Goal: Task Accomplishment & Management: Manage account settings

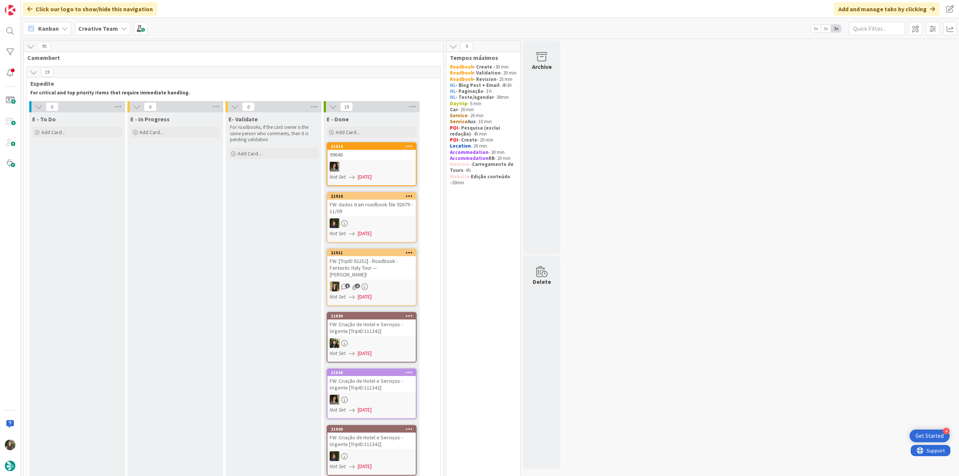
scroll to position [674, 0]
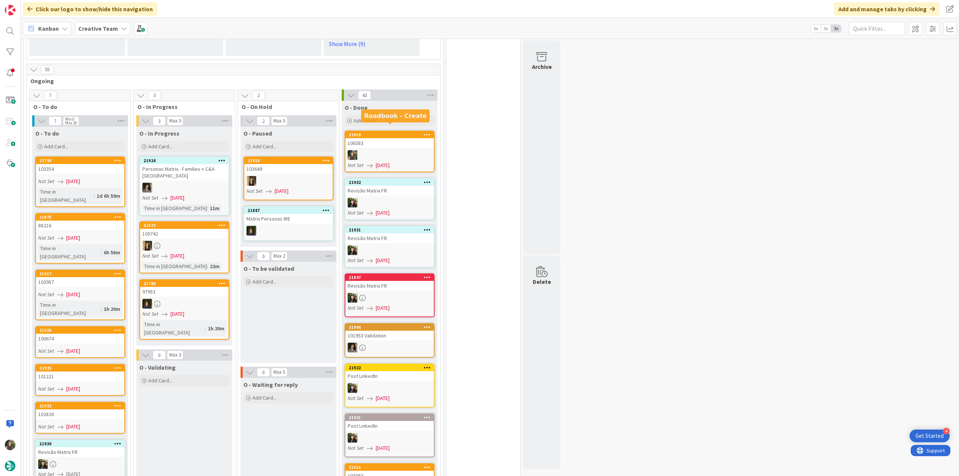
click at [381, 141] on link "21918 106383 Not Set 08/28/2025" at bounding box center [390, 152] width 90 height 42
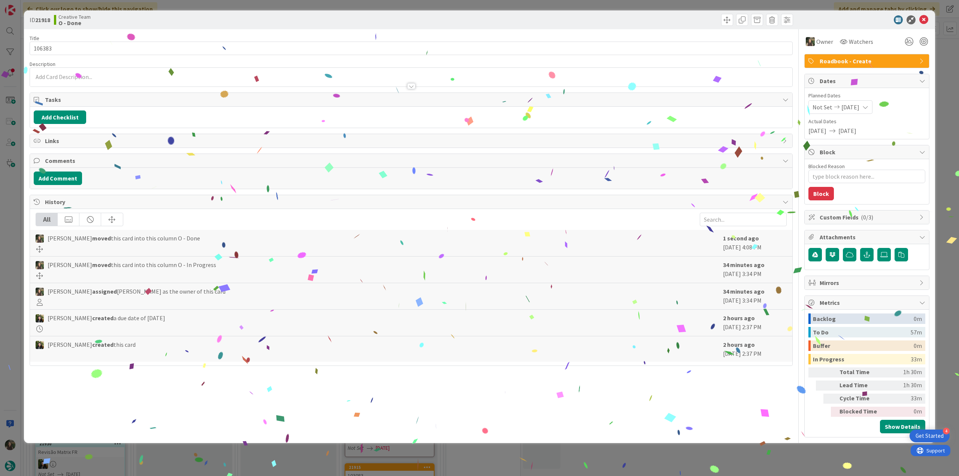
click at [728, 460] on div "ID 21918 Creative Team O - Done Title 6 / 128 106383 Description Owner Watchers…" at bounding box center [479, 238] width 959 height 476
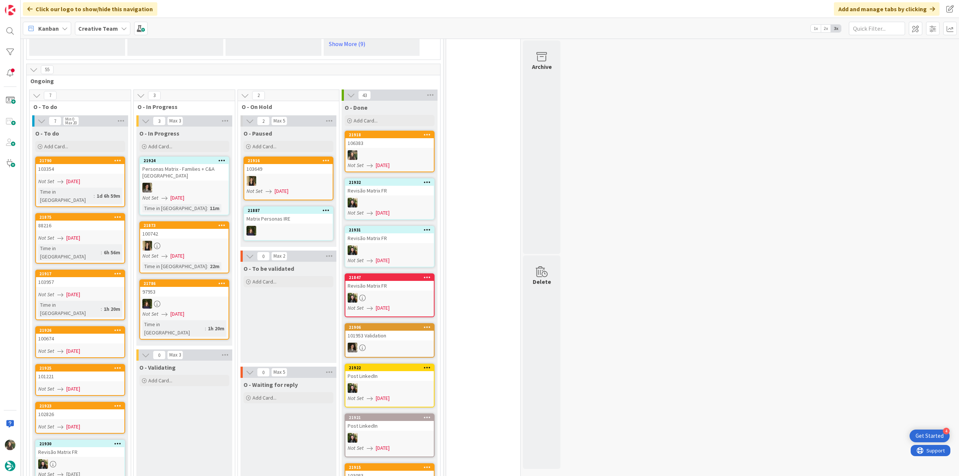
click at [95, 410] on div "102826" at bounding box center [80, 415] width 88 height 10
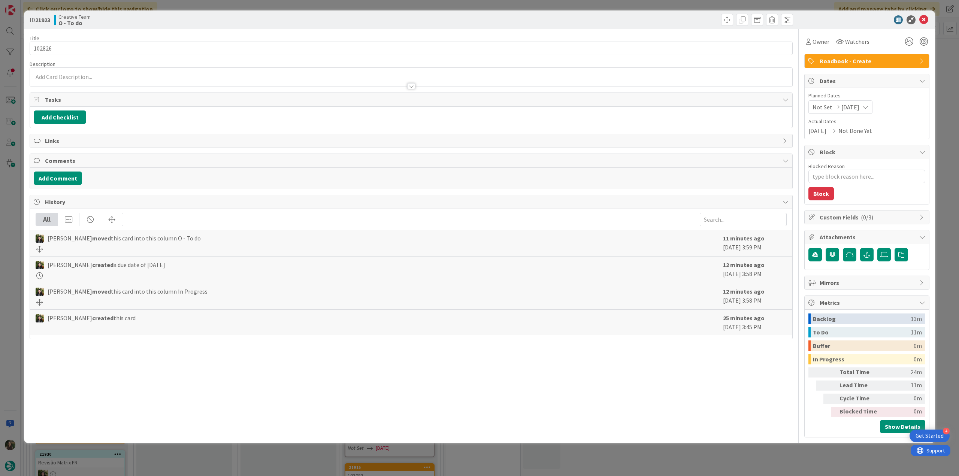
click at [696, 456] on div "ID 21923 Creative Team O - To do Title 6 / 128 102826 Description Owner Watcher…" at bounding box center [479, 238] width 959 height 476
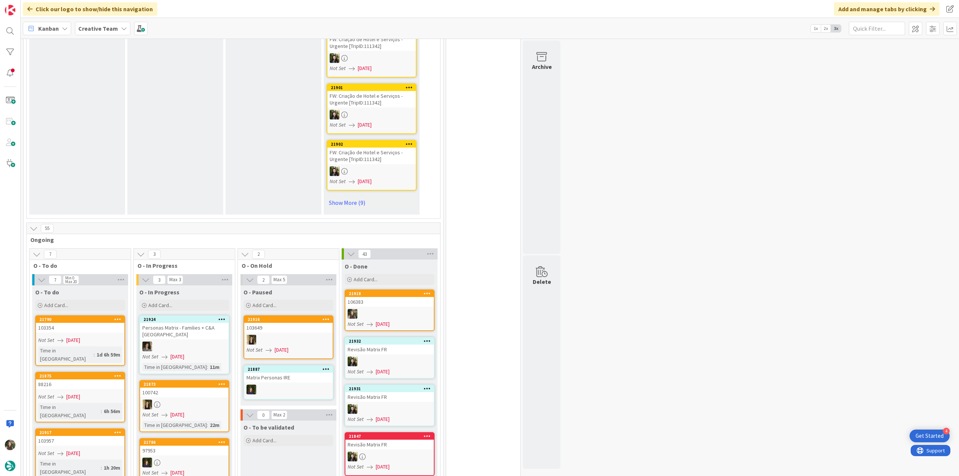
scroll to position [637, 0]
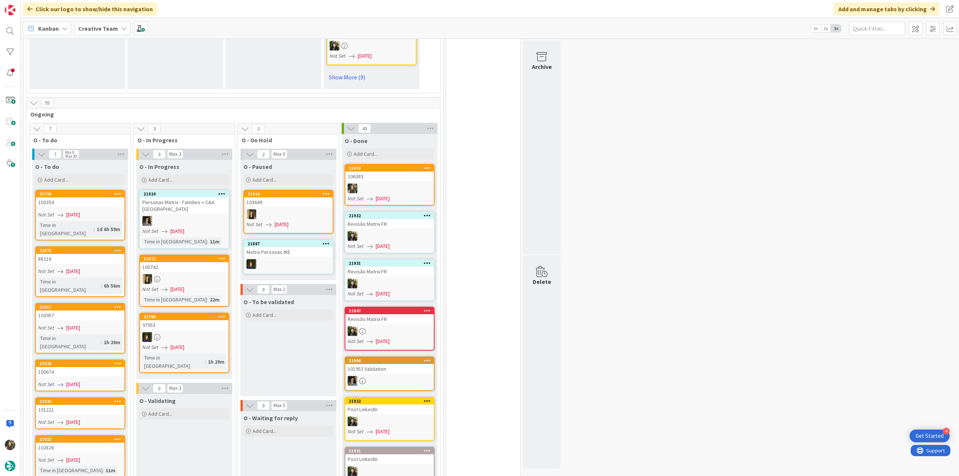
click at [100, 211] on div "Not Set 08/28/2025" at bounding box center [81, 215] width 86 height 8
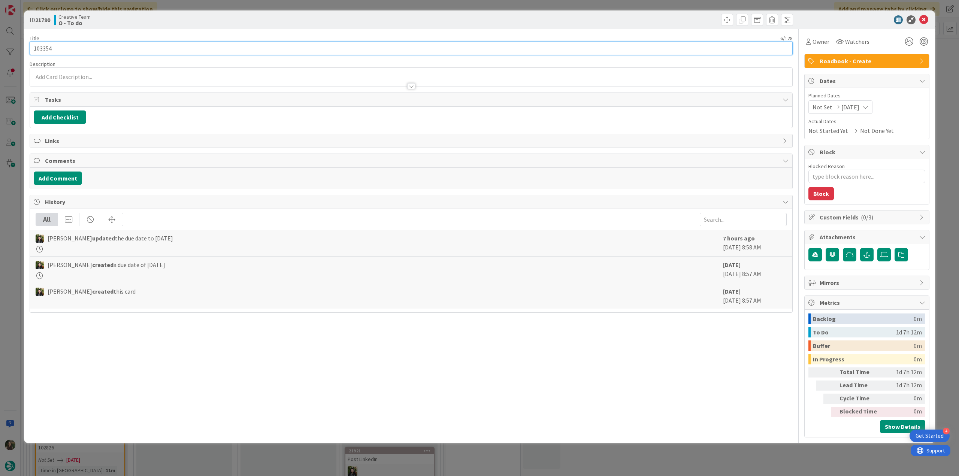
click at [48, 46] on input "103354" at bounding box center [411, 48] width 763 height 13
click at [10, 241] on div "ID 21790 Creative Team O - To do Title 6 / 128 103354 Description Inês Gonçalve…" at bounding box center [479, 238] width 959 height 476
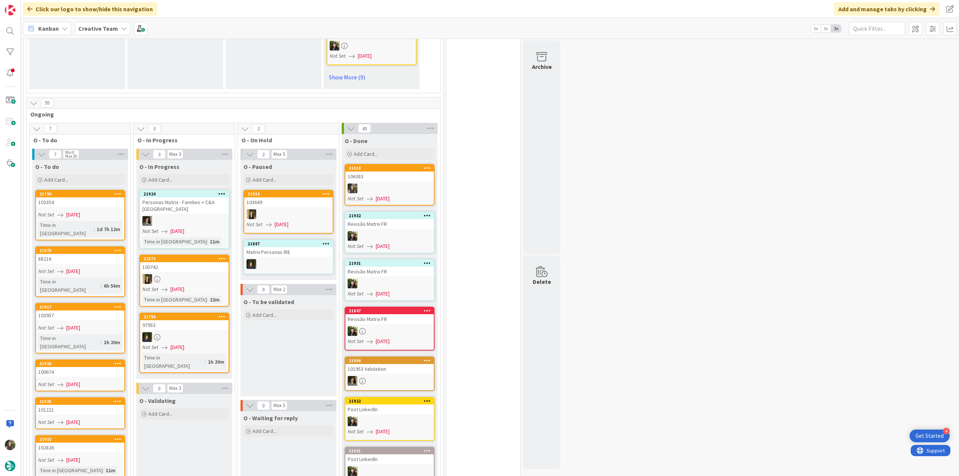
click at [85, 254] on div "88216" at bounding box center [80, 259] width 88 height 10
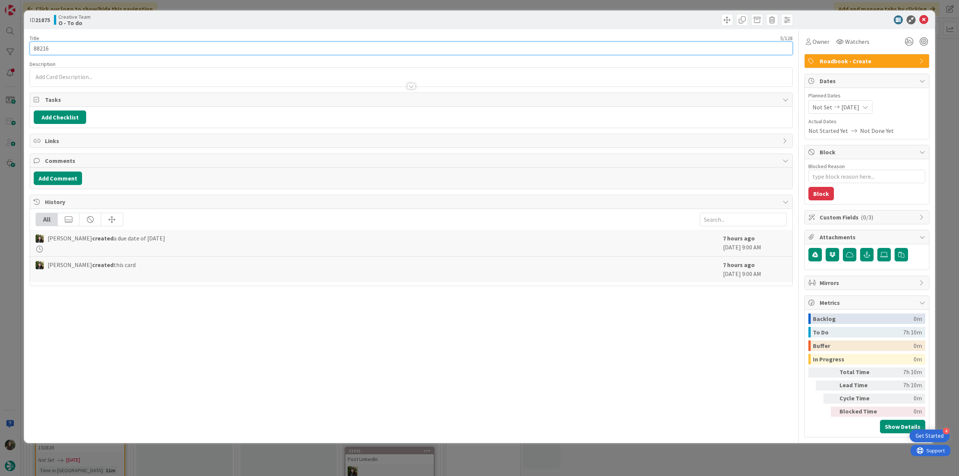
click at [44, 50] on input "88216" at bounding box center [411, 48] width 763 height 13
click at [19, 209] on div "ID 21875 Creative Team O - To do Title 5 / 128 88216 Description Inês Gonçalves…" at bounding box center [479, 238] width 959 height 476
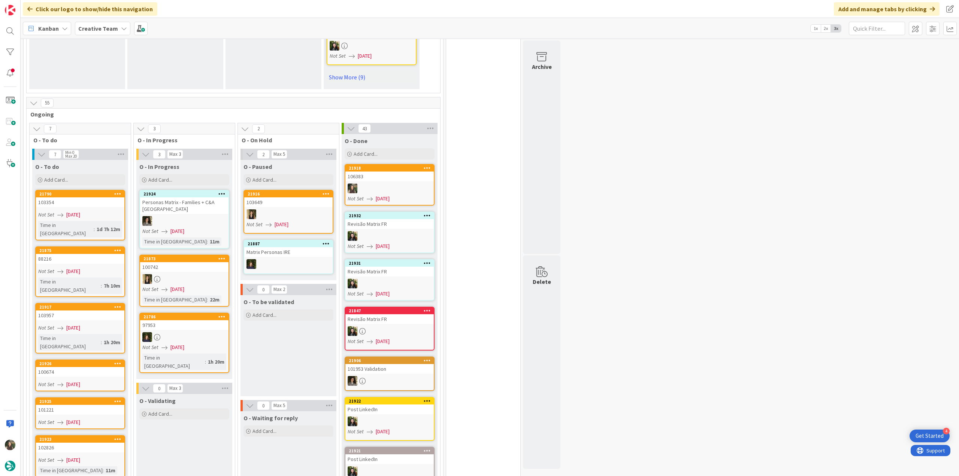
click at [82, 311] on div "103957" at bounding box center [80, 316] width 88 height 10
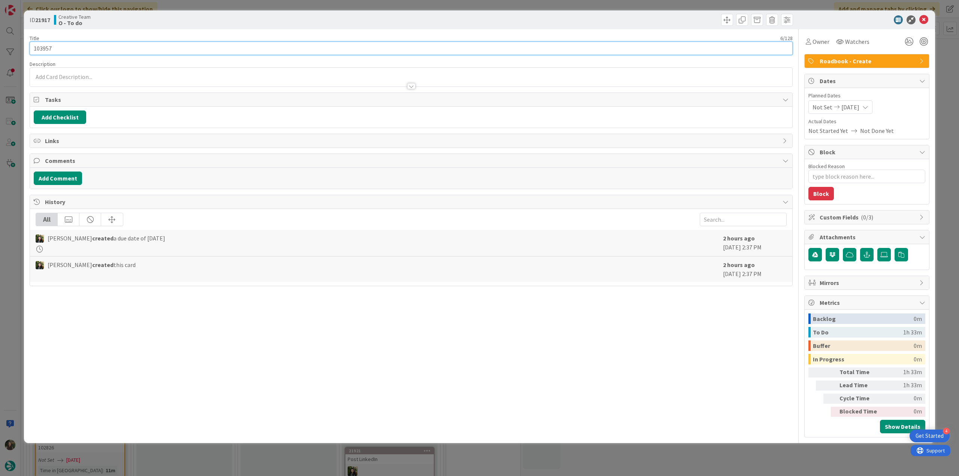
click at [47, 49] on input "103957" at bounding box center [411, 48] width 763 height 13
click at [814, 45] on span "Owner" at bounding box center [821, 41] width 17 height 9
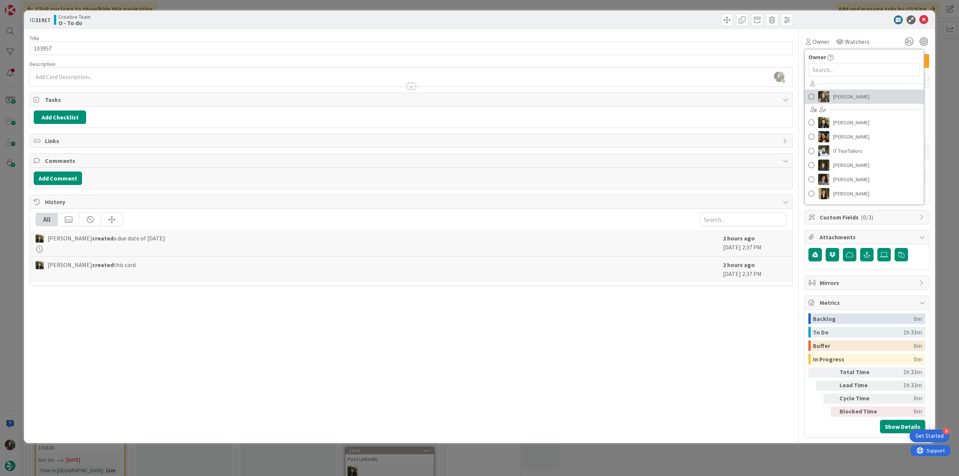
drag, startPoint x: 839, startPoint y: 95, endPoint x: 851, endPoint y: 93, distance: 12.5
click at [839, 95] on span "[PERSON_NAME]" at bounding box center [851, 96] width 36 height 11
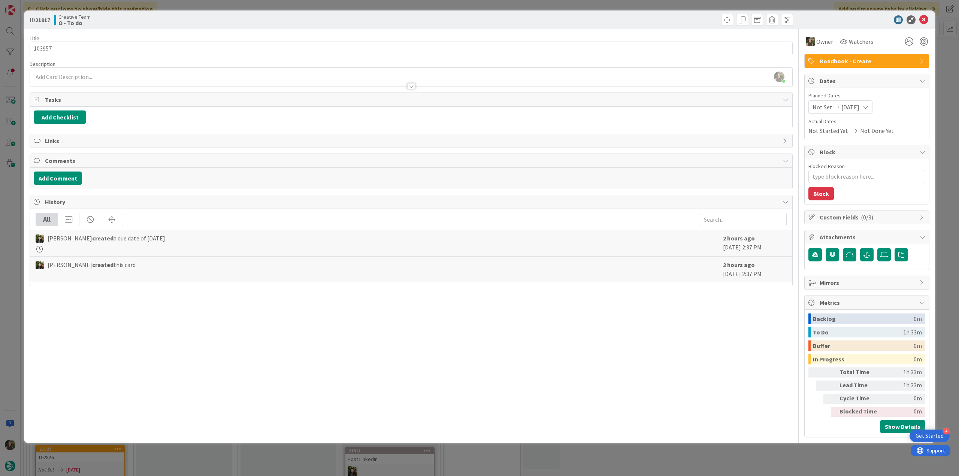
drag, startPoint x: 939, startPoint y: 64, endPoint x: 810, endPoint y: 102, distance: 134.0
click at [939, 64] on div "ID 21917 Creative Team O - To do Title 6 / 128 103957 Description Inês Gonçalve…" at bounding box center [479, 238] width 959 height 476
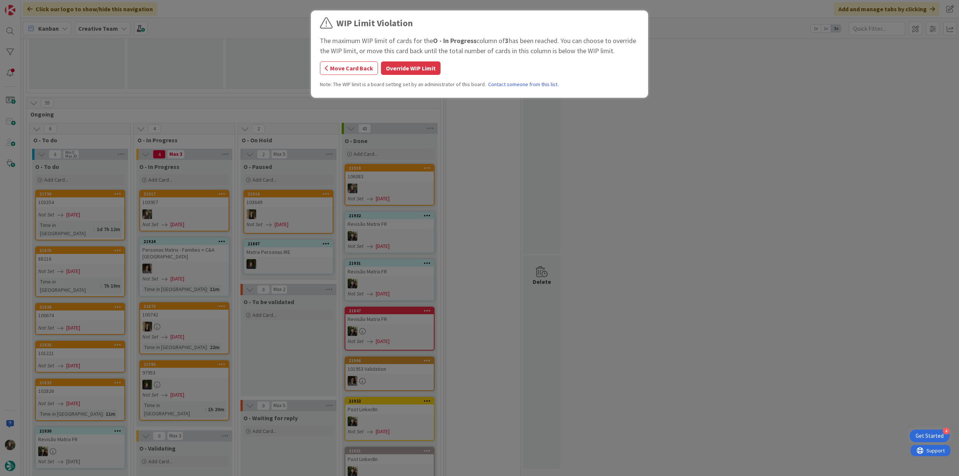
click at [417, 70] on button "Override WIP Limit" at bounding box center [411, 67] width 60 height 13
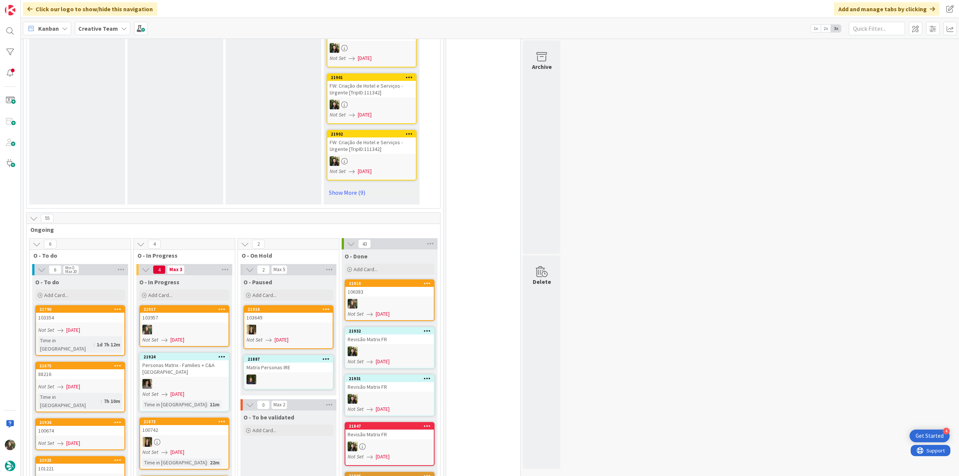
scroll to position [599, 0]
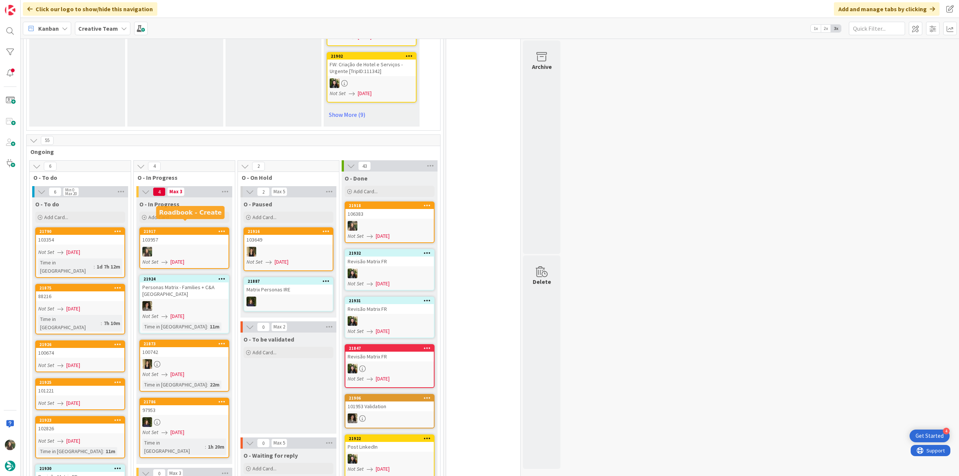
click at [202, 247] on div at bounding box center [184, 252] width 88 height 10
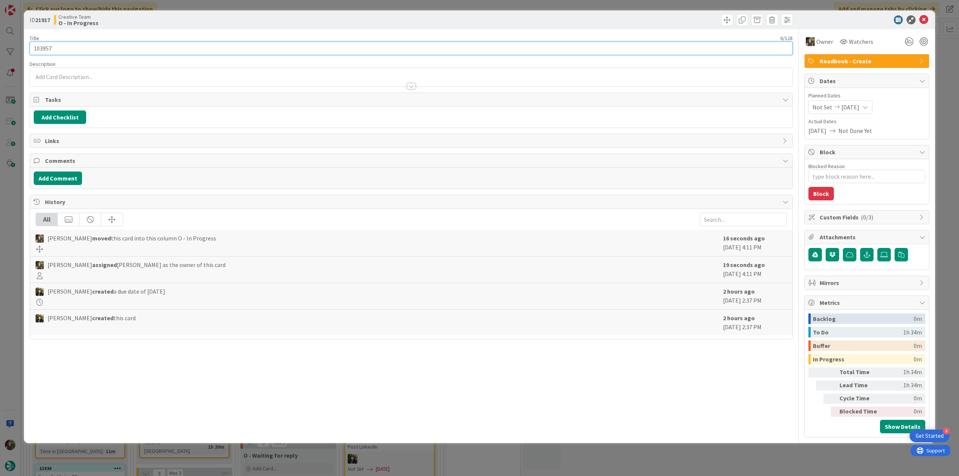
click at [45, 48] on input "103957" at bounding box center [411, 48] width 763 height 13
click at [11, 239] on div "ID 21917 Creative Team O - In Progress Title 6 / 128 103957 Description Inês Go…" at bounding box center [479, 238] width 959 height 476
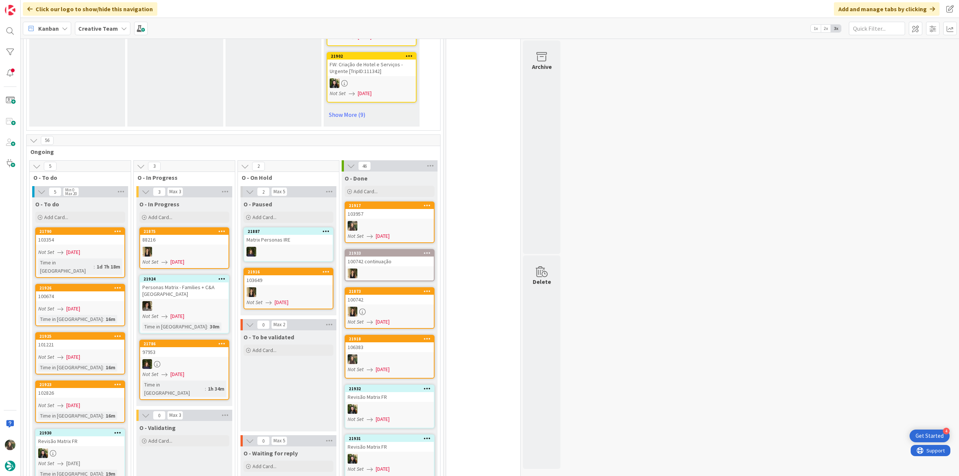
click at [399, 209] on div "103957" at bounding box center [389, 214] width 88 height 10
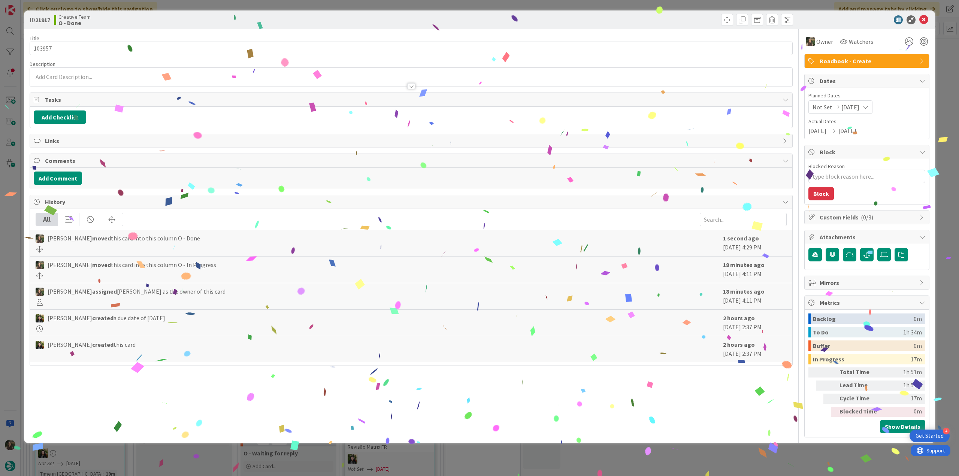
click at [753, 462] on div "ID 21917 Creative Team O - Done Title 6 / 128 103957 Description Owner Watchers…" at bounding box center [479, 238] width 959 height 476
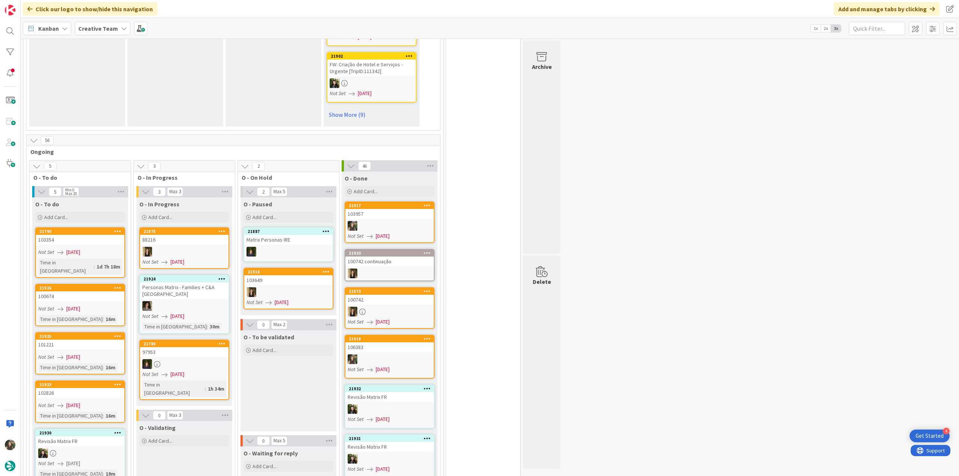
click at [98, 388] on div "102826" at bounding box center [80, 393] width 88 height 10
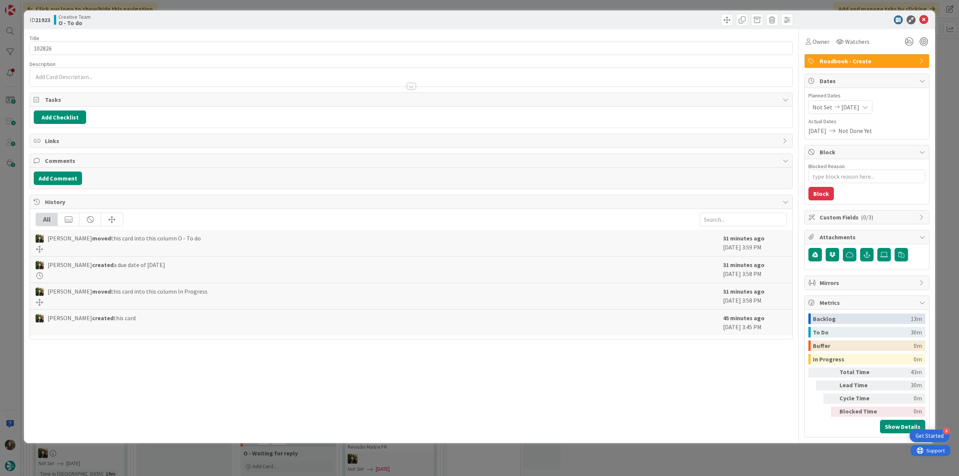
click at [7, 219] on div "ID 21923 Creative Team O - To do Title 6 / 128 102826 Description Owner Watcher…" at bounding box center [479, 238] width 959 height 476
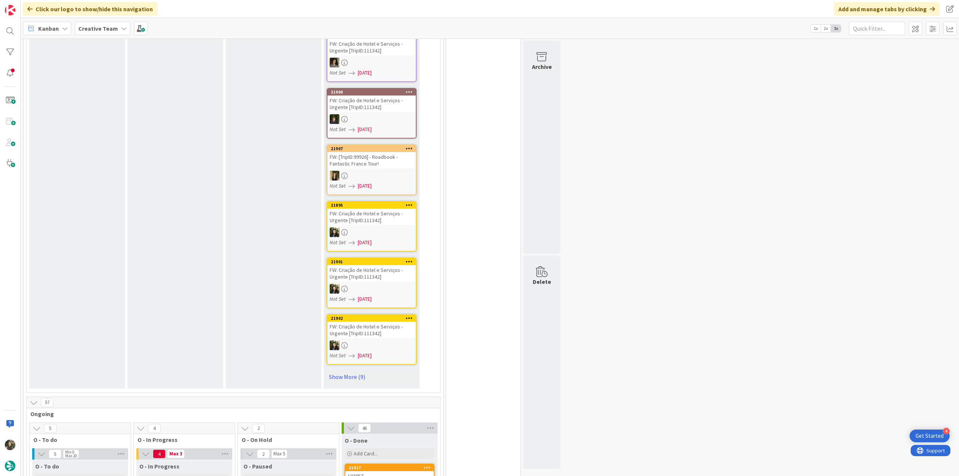
scroll to position [599, 0]
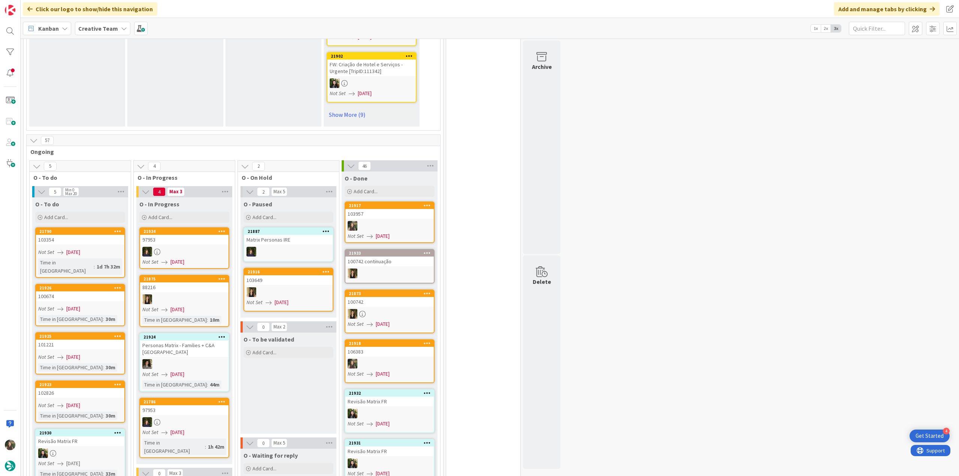
click at [91, 388] on div "102826" at bounding box center [80, 393] width 88 height 10
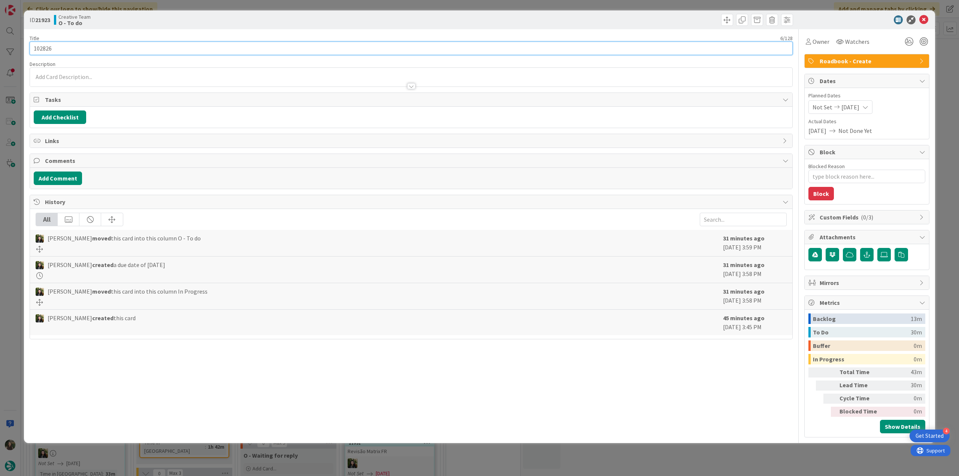
click at [47, 48] on input "102826" at bounding box center [411, 48] width 763 height 13
click at [824, 45] on span "Owner" at bounding box center [821, 41] width 17 height 9
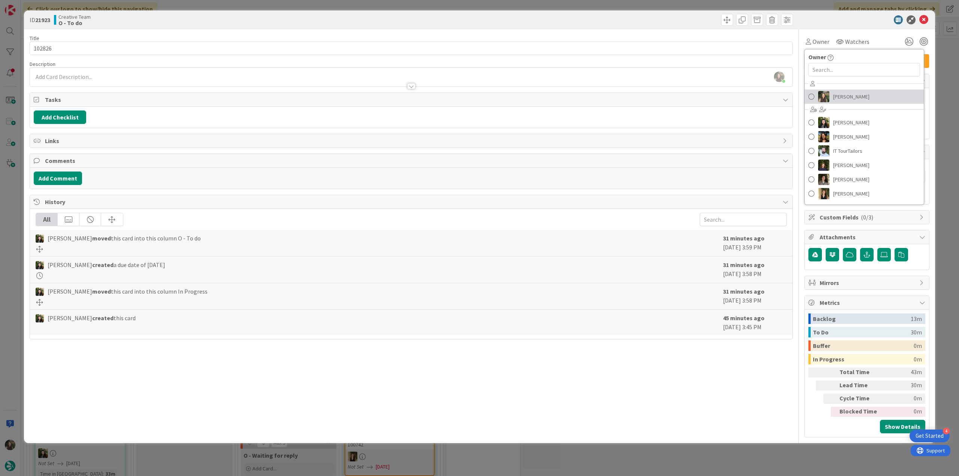
click at [839, 95] on span "[PERSON_NAME]" at bounding box center [851, 96] width 36 height 11
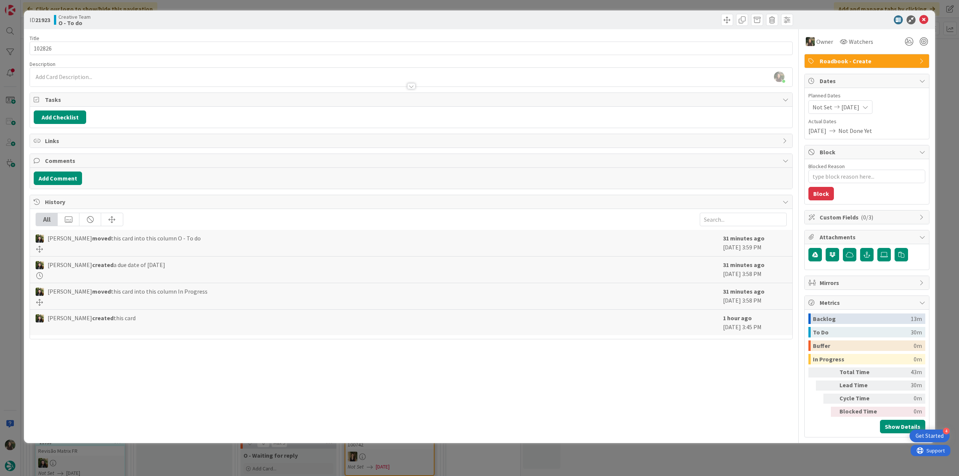
click at [947, 78] on div "ID 21923 Creative Team O - To do Title 6 / 128 102826 Description Inês Gonçalve…" at bounding box center [479, 238] width 959 height 476
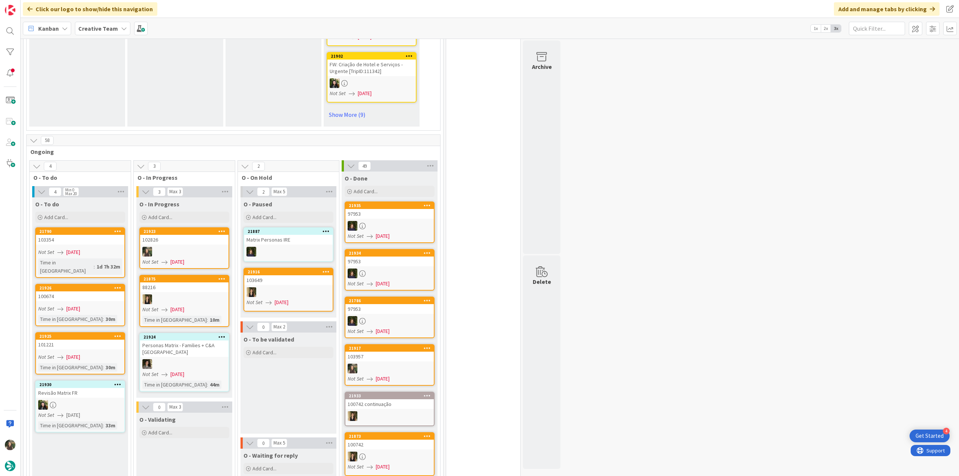
click at [176, 236] on div "102826" at bounding box center [184, 240] width 88 height 10
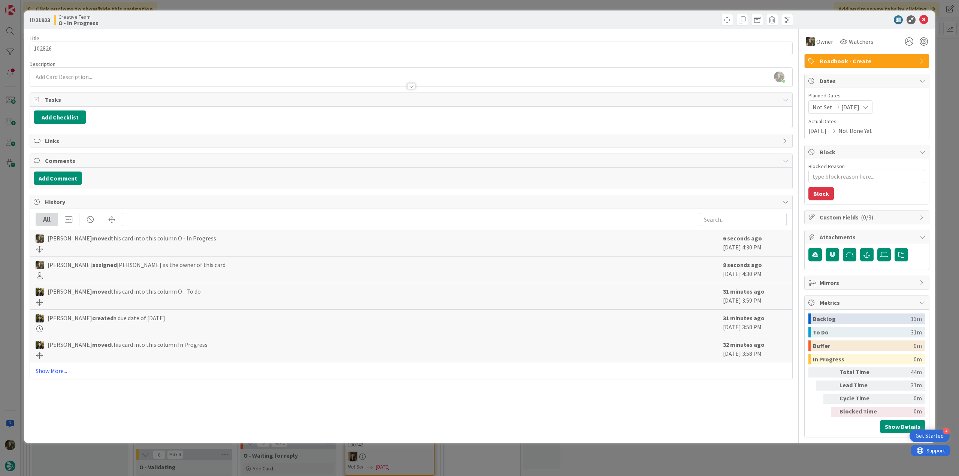
click at [18, 220] on div "ID 21923 Creative Team O - In Progress Title 6 / 128 102826 Description Inês Go…" at bounding box center [479, 238] width 959 height 476
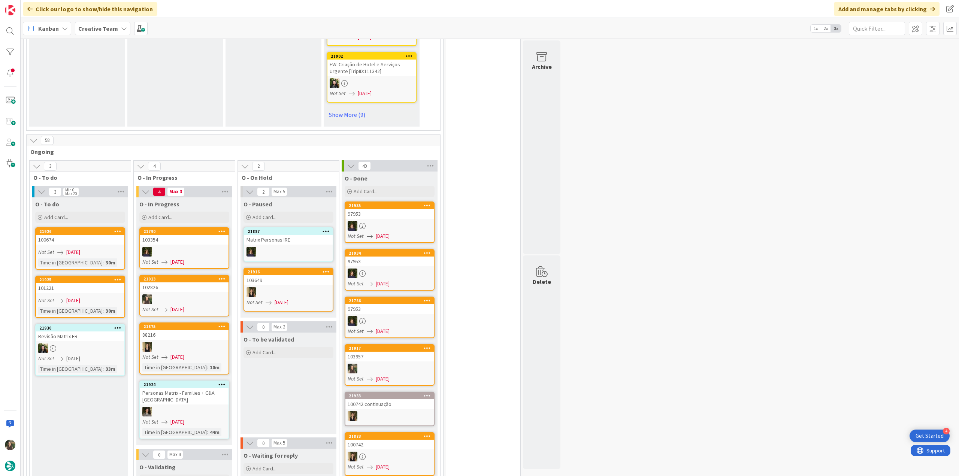
click at [204, 282] on div "102826" at bounding box center [184, 287] width 88 height 10
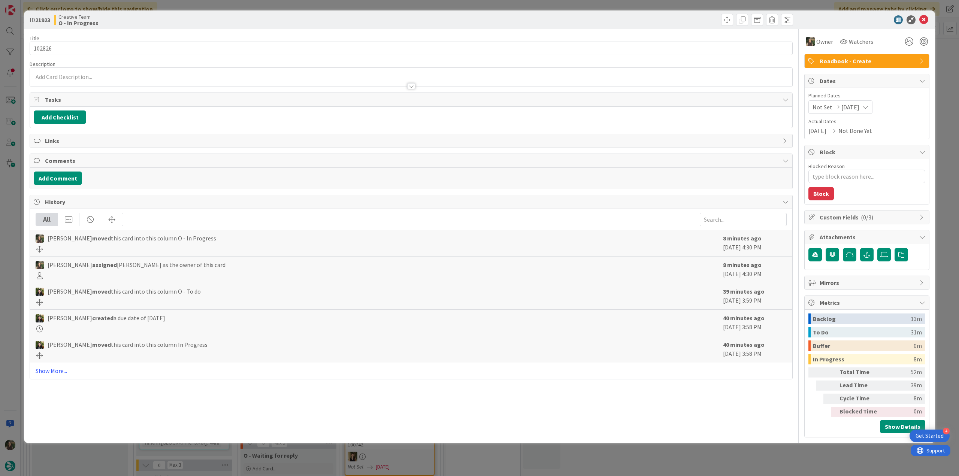
click at [734, 457] on div "ID 21923 Creative Team O - In Progress Title 6 / 128 102826 Description Owner W…" at bounding box center [479, 238] width 959 height 476
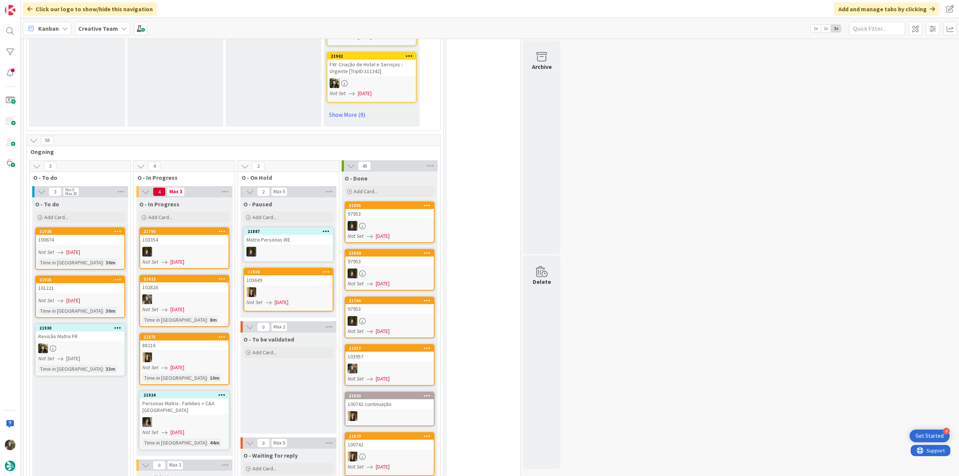
click at [208, 306] on div "Not Set 08/28/2025" at bounding box center [185, 310] width 86 height 8
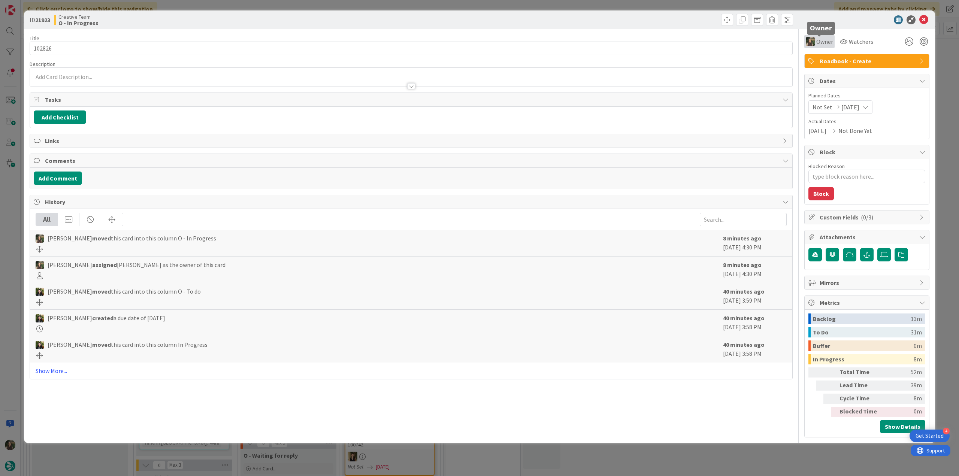
click at [821, 42] on span "Owner" at bounding box center [824, 41] width 17 height 9
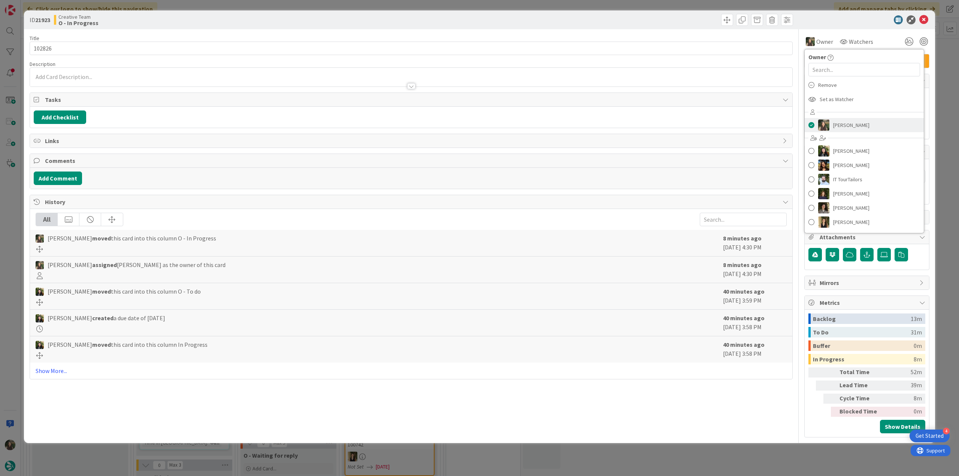
click at [849, 126] on span "[PERSON_NAME]" at bounding box center [851, 125] width 36 height 11
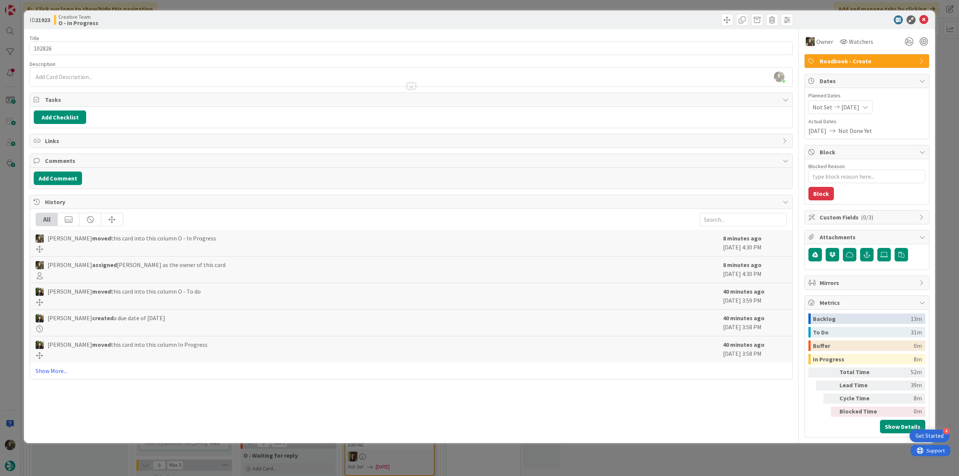
click at [874, 63] on span "Roadbook - Create" at bounding box center [868, 61] width 96 height 9
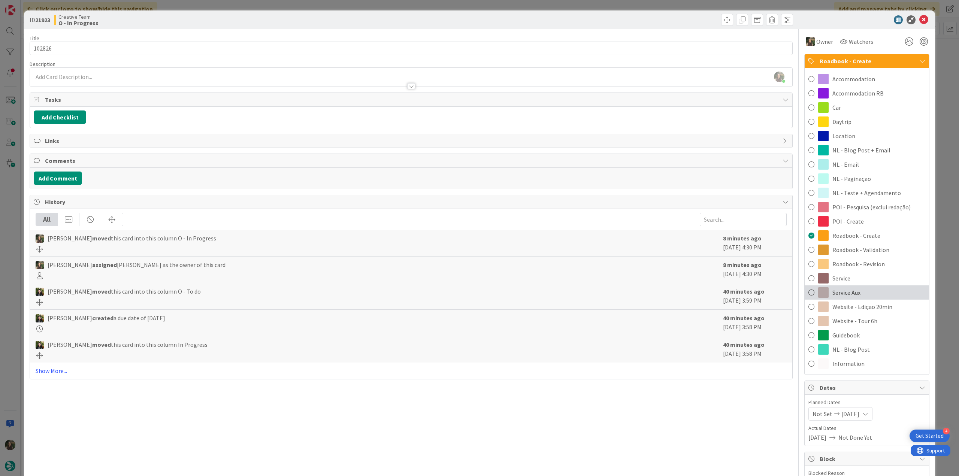
click at [860, 291] on div "Service Aux" at bounding box center [867, 292] width 124 height 14
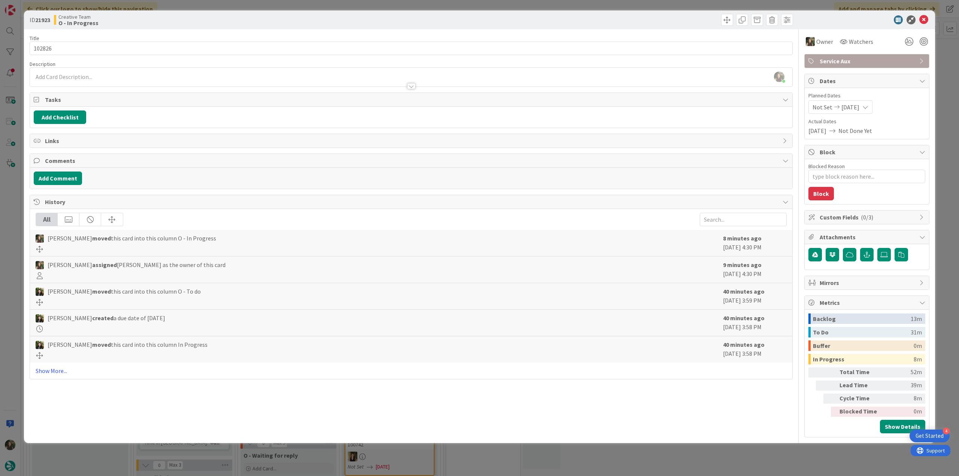
click at [943, 200] on div "ID 21923 Creative Team O - In Progress Title 6 / 128 102826 Description Inês Go…" at bounding box center [479, 238] width 959 height 476
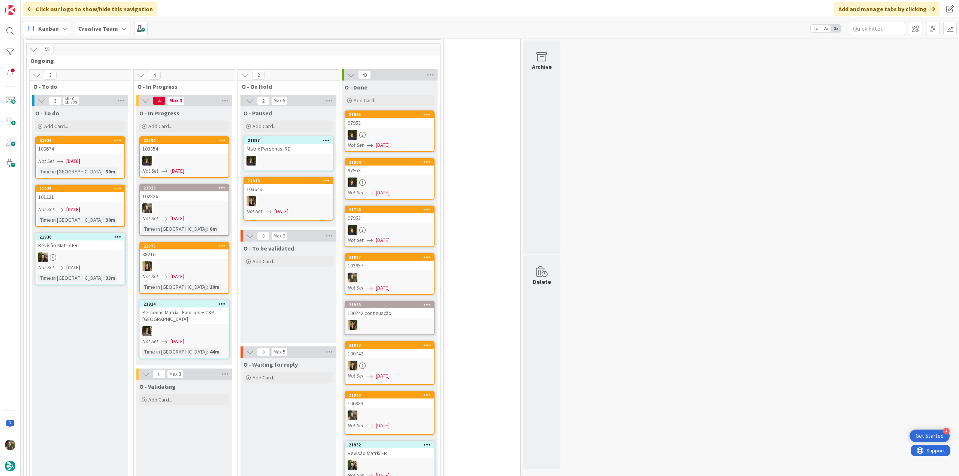
scroll to position [637, 0]
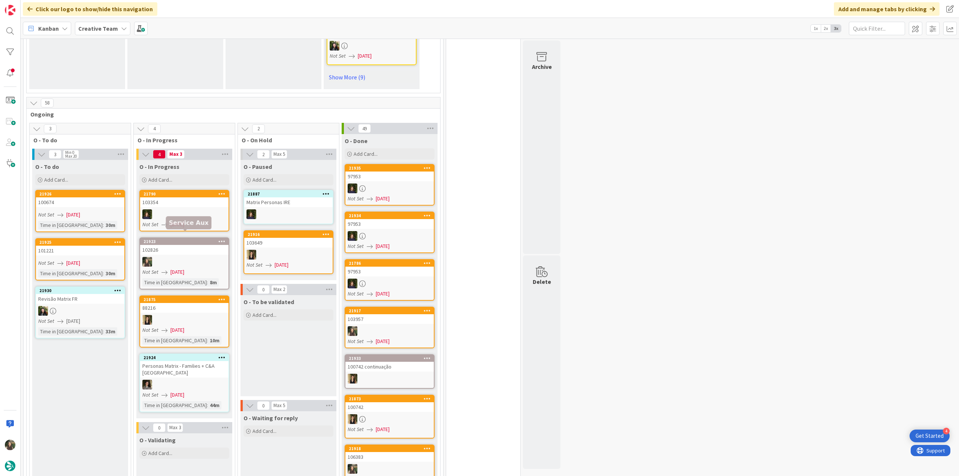
click at [198, 257] on div at bounding box center [184, 262] width 88 height 10
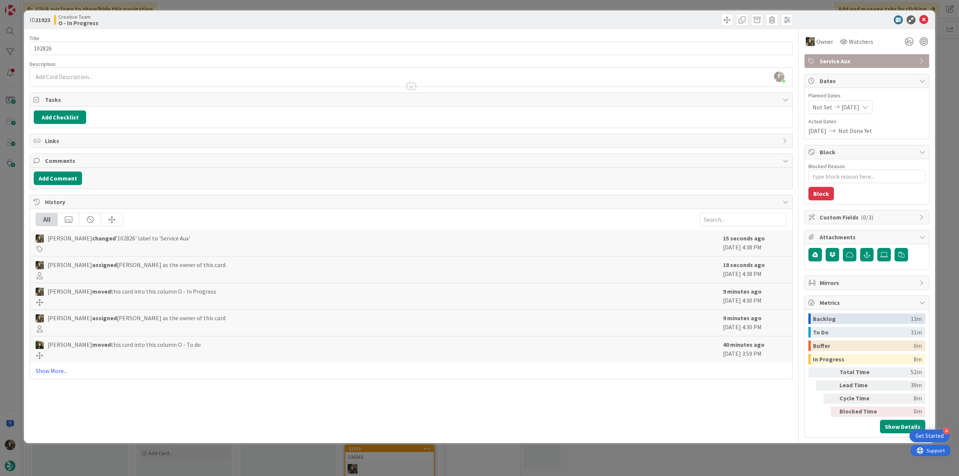
click at [942, 75] on div "ID 21923 Creative Team O - In Progress Title 6 / 128 102826 Description Inês Go…" at bounding box center [479, 238] width 959 height 476
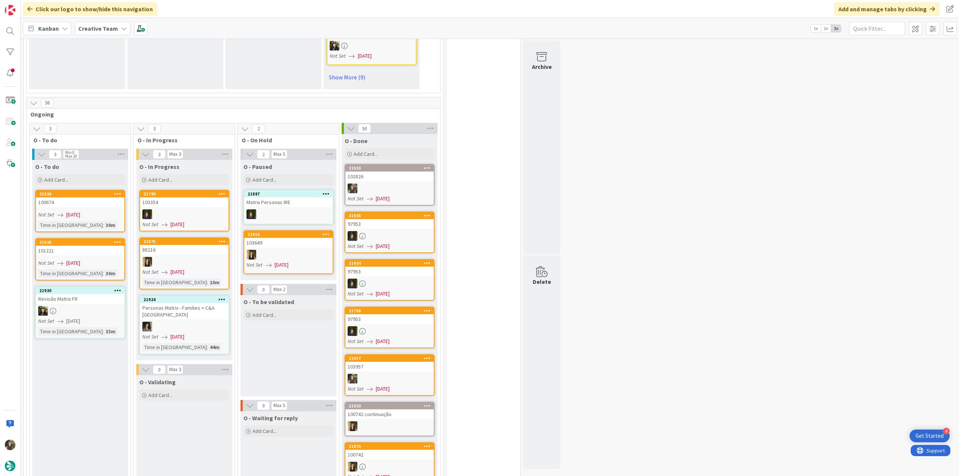
click at [100, 203] on link "21926 100674 Not Set 08/28/2025 Time in Column : 30m" at bounding box center [80, 211] width 90 height 42
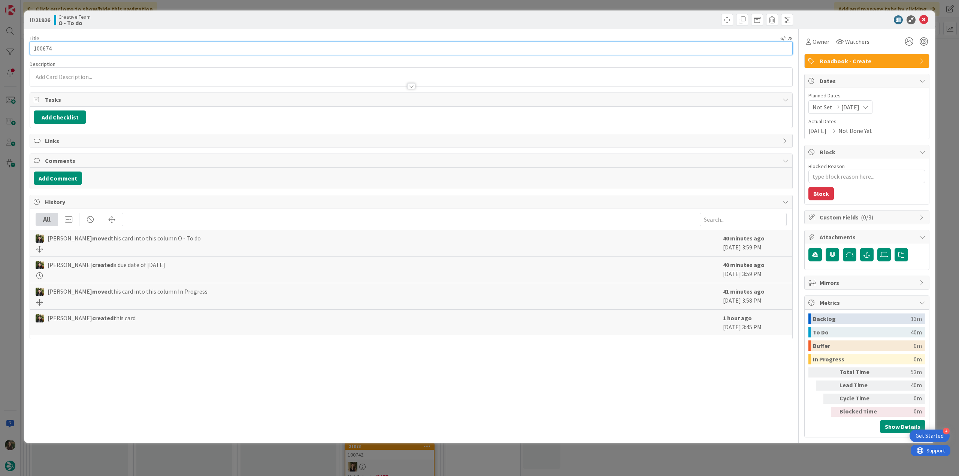
click at [44, 48] on input "100674" at bounding box center [411, 48] width 763 height 13
click at [812, 45] on div "Owner" at bounding box center [818, 41] width 24 height 9
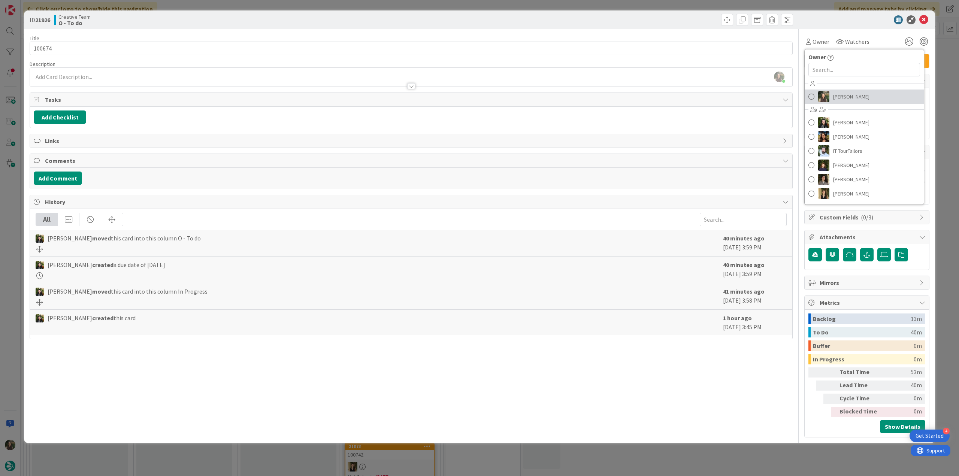
click at [842, 93] on span "[PERSON_NAME]" at bounding box center [851, 96] width 36 height 11
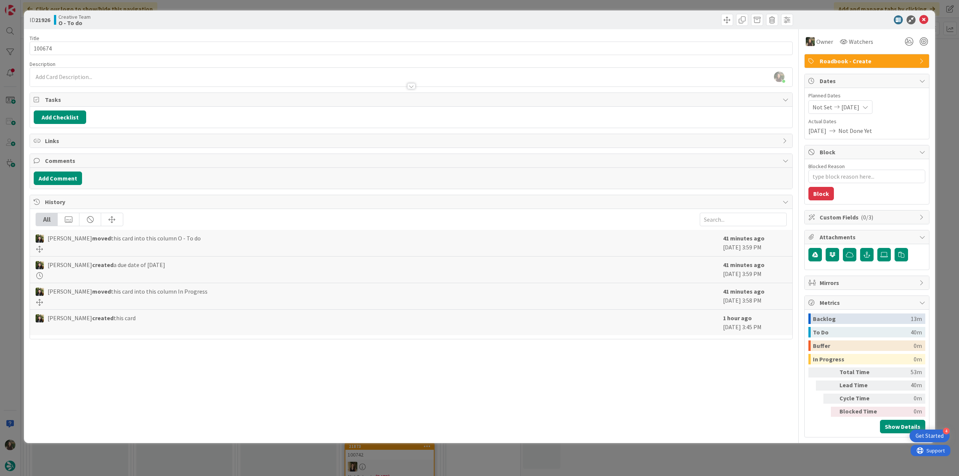
click at [943, 92] on div "ID 21926 Creative Team O - To do Title 6 / 128 100674 Description Inês Gonçalve…" at bounding box center [479, 238] width 959 height 476
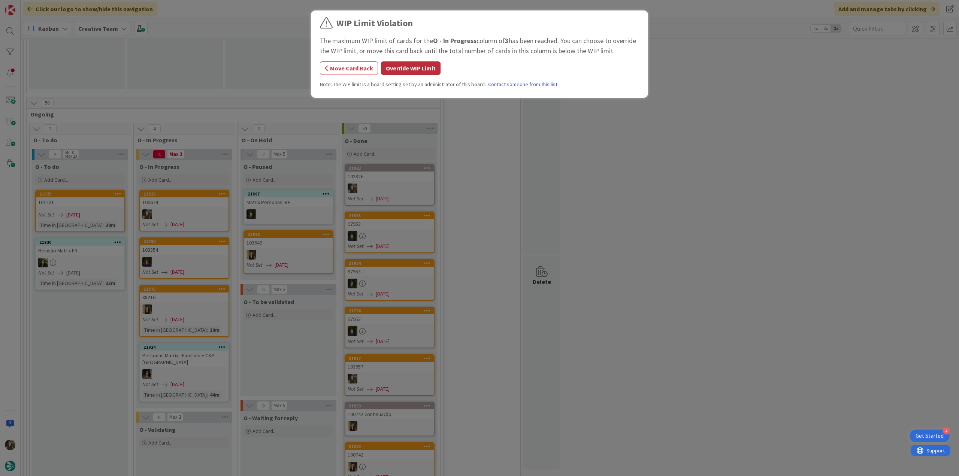
click at [410, 69] on button "Override WIP Limit" at bounding box center [411, 67] width 60 height 13
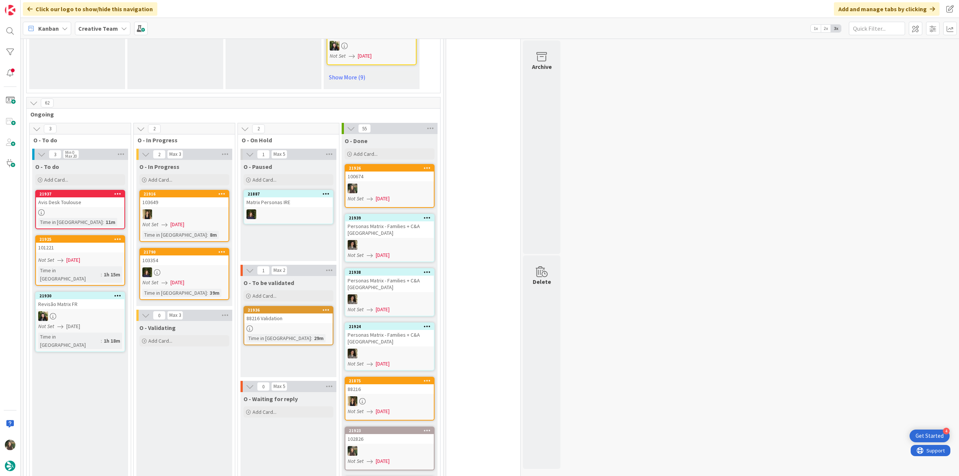
click at [405, 184] on div at bounding box center [389, 189] width 88 height 10
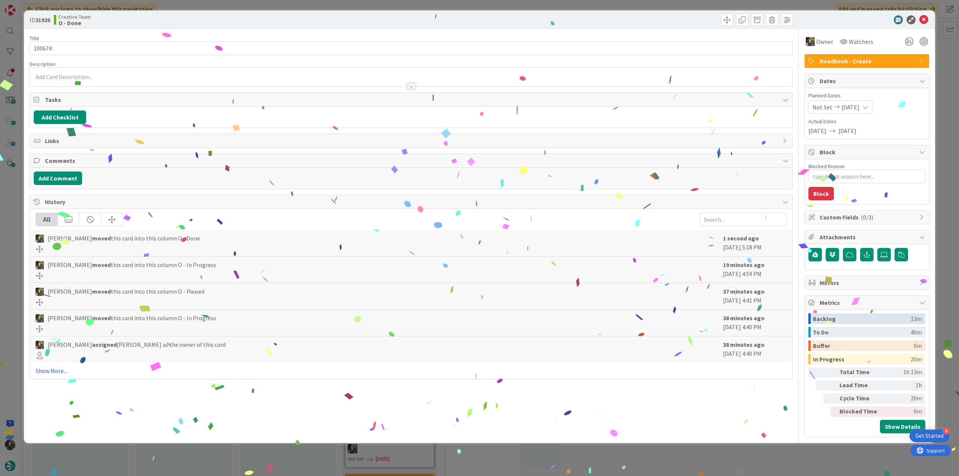
click at [752, 459] on div "ID 21926 Creative Team O - Done Title 6 / 128 100674 Description Owner Watchers…" at bounding box center [479, 238] width 959 height 476
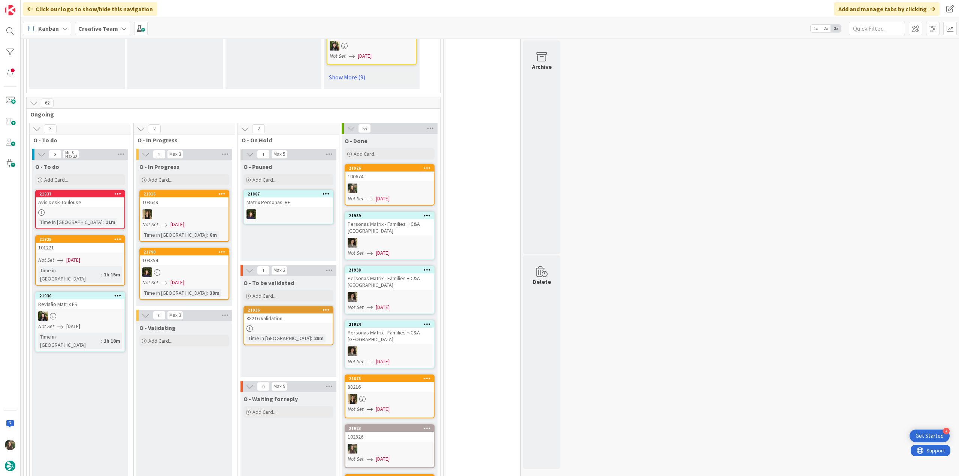
click at [293, 317] on link "21936 88216 Validation Time in Column : 29m" at bounding box center [289, 325] width 90 height 39
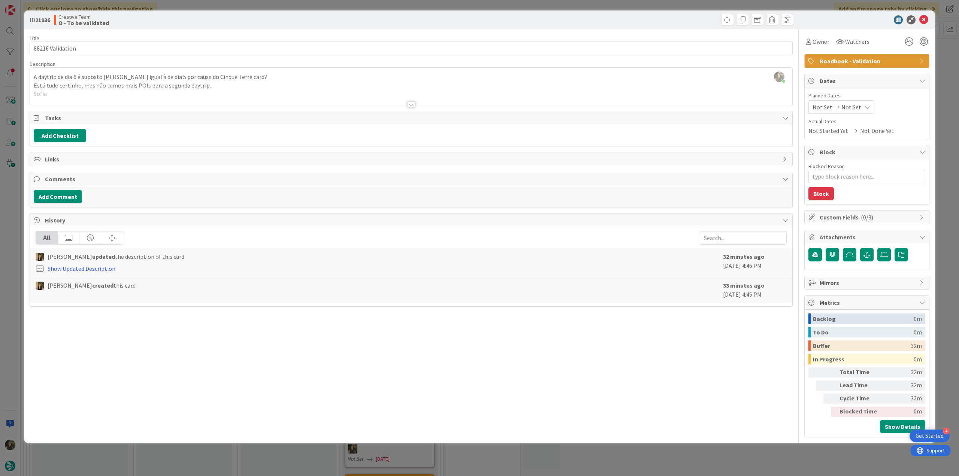
click at [20, 211] on div "ID 21936 Creative Team O - To be validated Title 16 / 128 88216 Validation Desc…" at bounding box center [479, 238] width 959 height 476
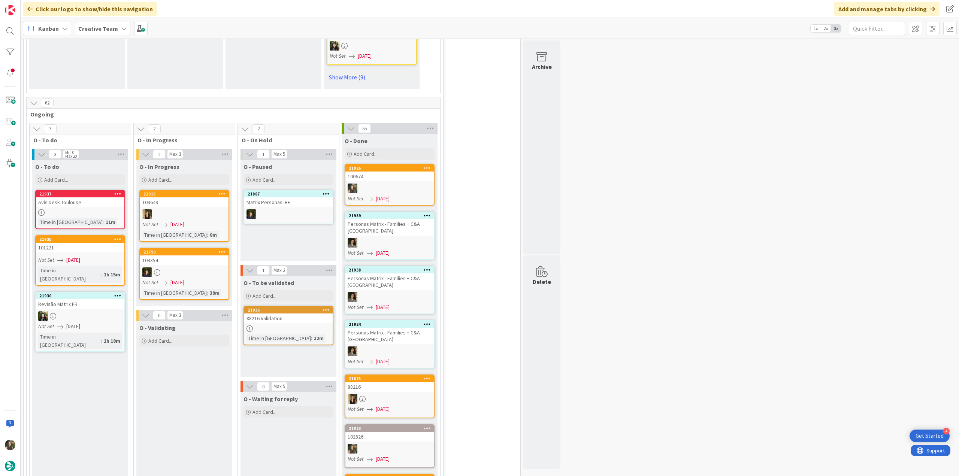
click at [98, 198] on div "Avis Desk Toulouse" at bounding box center [80, 202] width 88 height 10
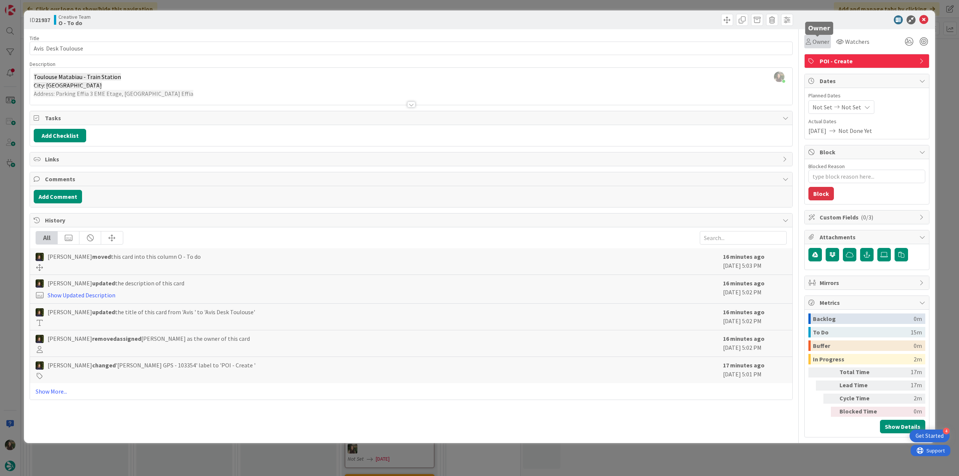
click at [821, 41] on span "Owner" at bounding box center [821, 41] width 17 height 9
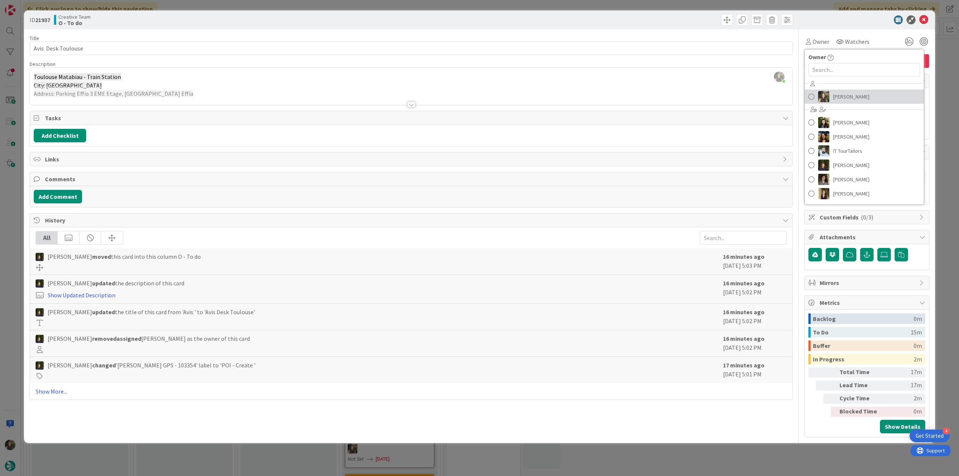
click at [875, 95] on link "[PERSON_NAME]" at bounding box center [864, 97] width 119 height 14
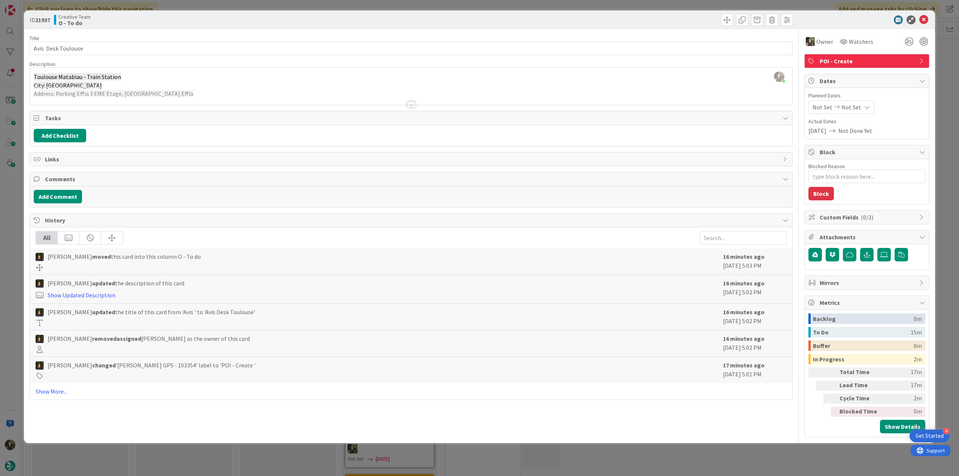
click at [955, 75] on div "ID 21937 Creative Team O - To do Title 19 / 128 Avis Desk Toulouse Description …" at bounding box center [479, 238] width 959 height 476
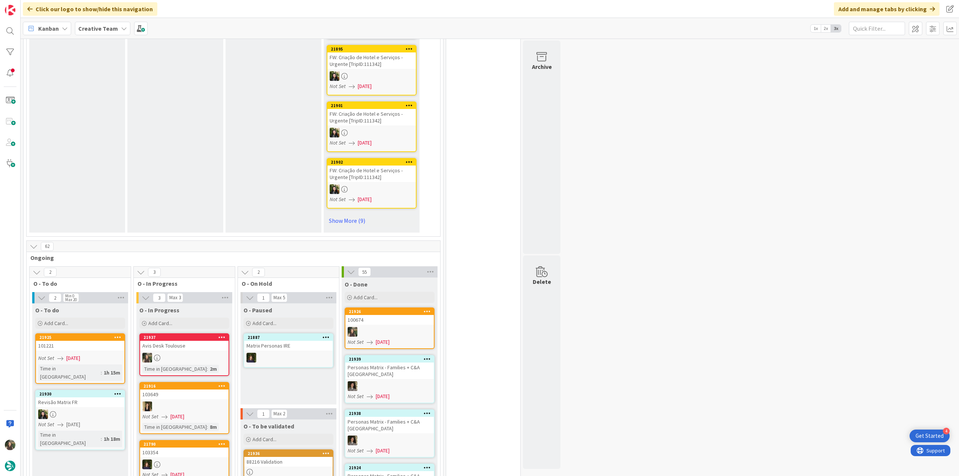
scroll to position [562, 0]
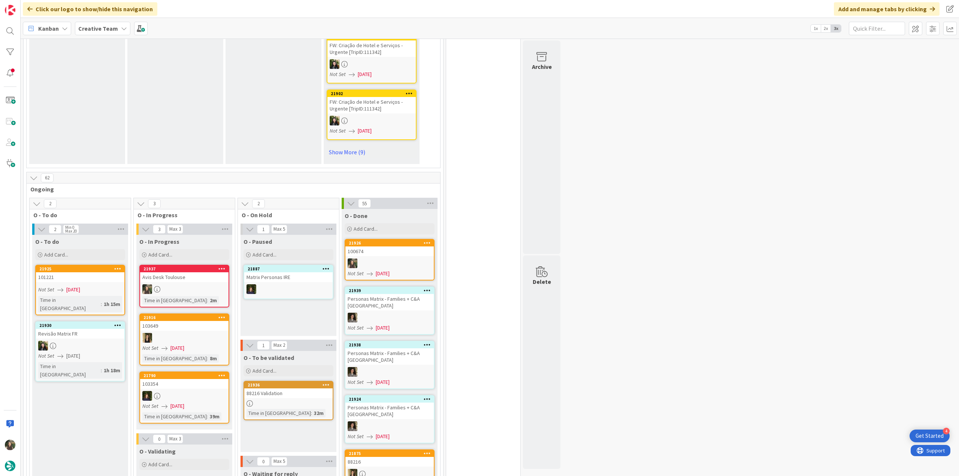
click at [205, 284] on div at bounding box center [184, 289] width 88 height 10
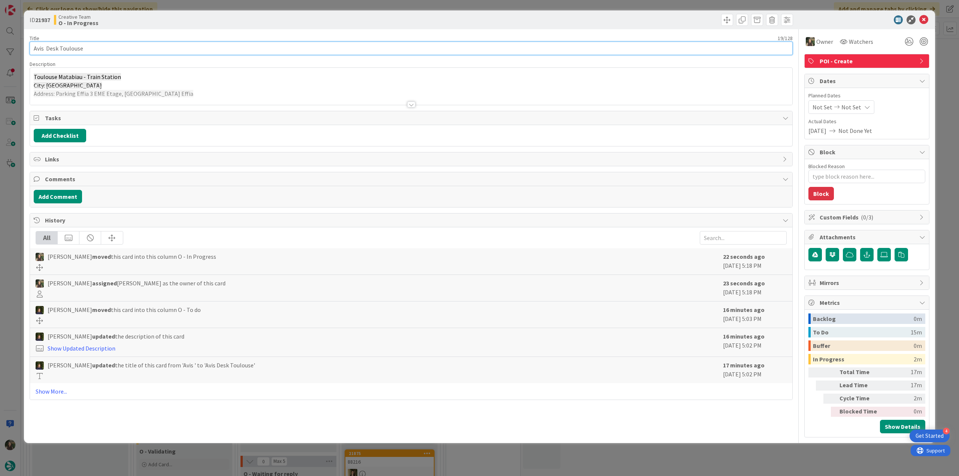
drag, startPoint x: 97, startPoint y: 48, endPoint x: 30, endPoint y: 52, distance: 66.8
click at [30, 52] on input "Avis Desk Toulouse" at bounding box center [411, 48] width 763 height 13
click at [12, 306] on div "ID 21937 Creative Team O - In Progress Title 19 / 128 Avis Desk Toulouse Descri…" at bounding box center [479, 238] width 959 height 476
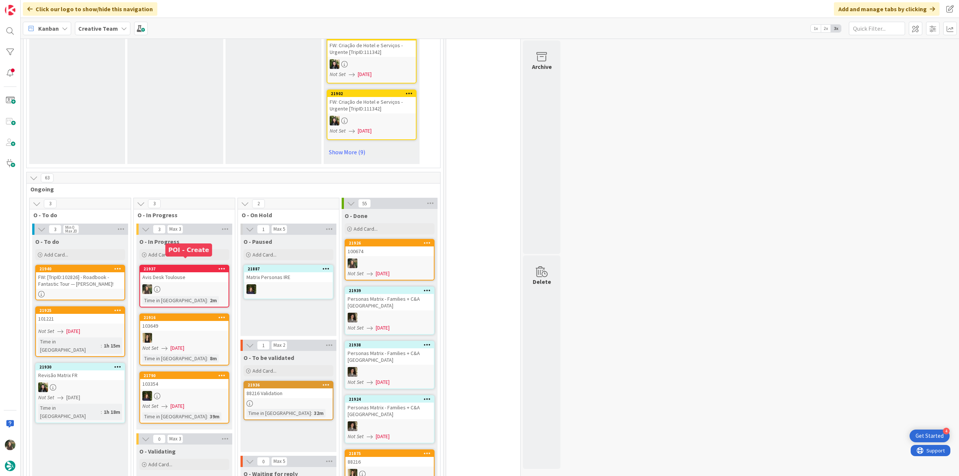
click at [189, 284] on div at bounding box center [184, 289] width 88 height 10
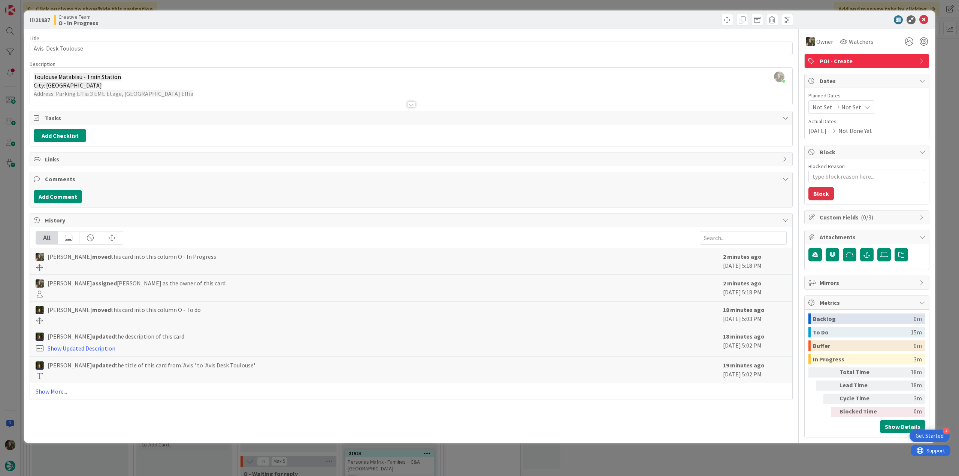
click at [215, 86] on div at bounding box center [411, 95] width 762 height 19
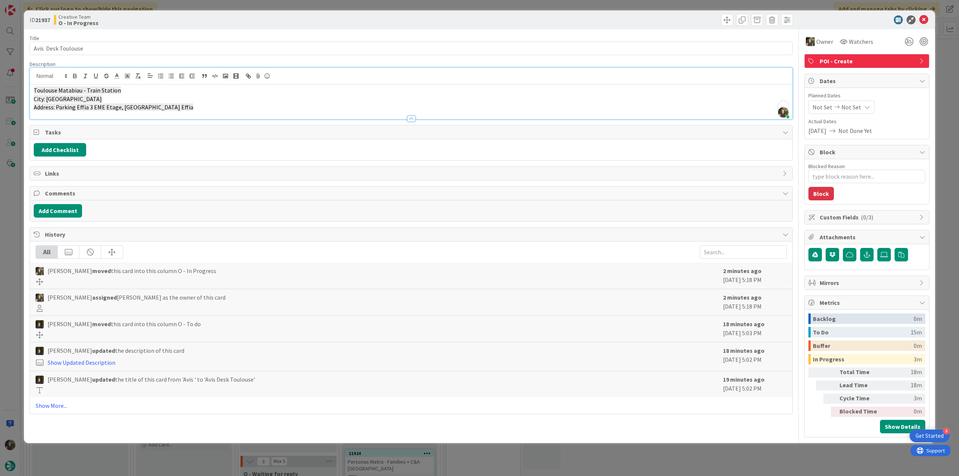
drag, startPoint x: 137, startPoint y: 104, endPoint x: 55, endPoint y: 108, distance: 82.2
click at [55, 108] on p "Address: Parking Effia 3 EME Etage, Zone Loueur Rdc Parking Effia" at bounding box center [411, 107] width 755 height 9
copy span "Parking Effia 3 EME Etage, Zone Loueur Rdc Parking Effia"
drag, startPoint x: 64, startPoint y: 52, endPoint x: 31, endPoint y: 51, distance: 32.6
click at [31, 51] on input "Avis Desk Toulouse" at bounding box center [411, 48] width 763 height 13
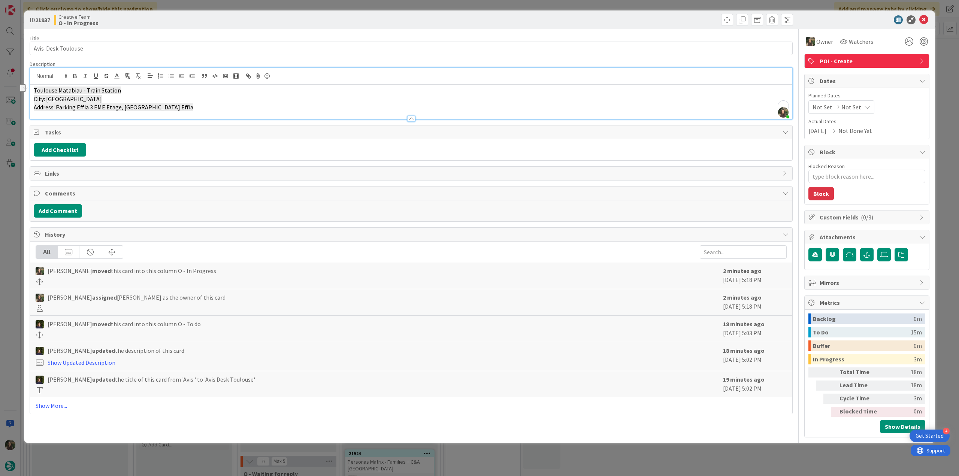
drag, startPoint x: 202, startPoint y: 104, endPoint x: 55, endPoint y: 108, distance: 147.7
click at [55, 108] on p "Address: Parking Effia 3 EME Etage, Zone Loueur Rdc Parking Effia" at bounding box center [411, 107] width 755 height 9
copy span "Parking Effia 3 EME Etage, Zone Loueur Rdc Parking Effia"
click at [14, 235] on div "ID 21937 Creative Team O - In Progress Title 19 / 128 Avis Desk Toulouse Descri…" at bounding box center [479, 238] width 959 height 476
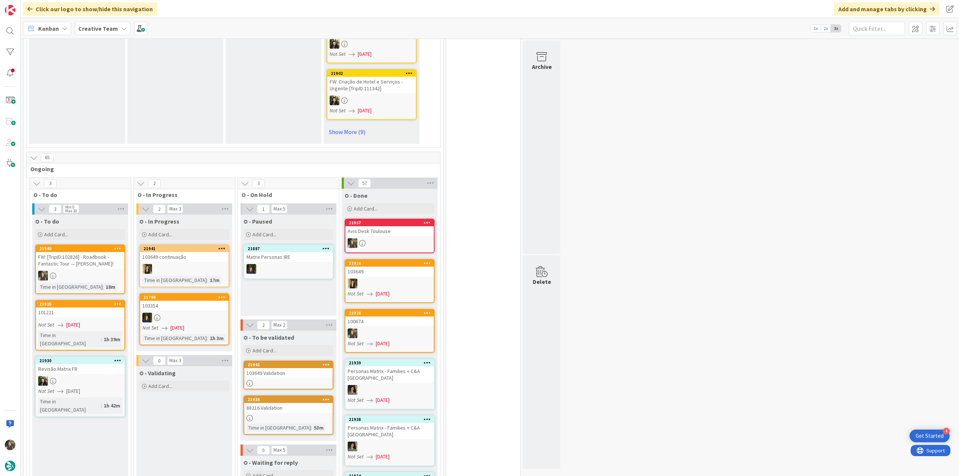
scroll to position [599, 0]
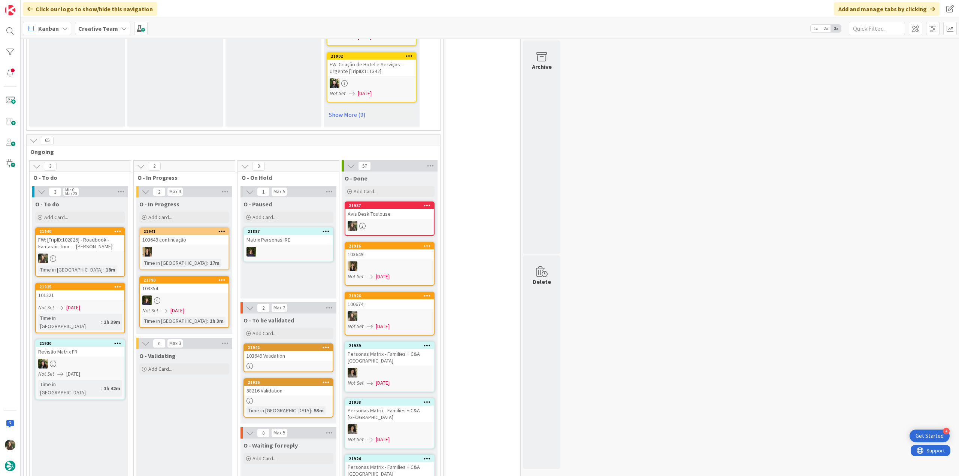
click at [277, 363] on div at bounding box center [288, 366] width 88 height 6
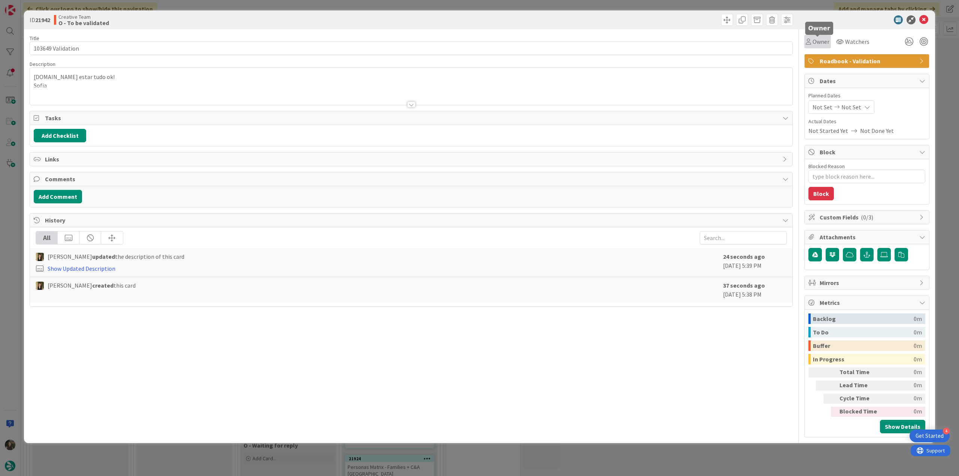
click at [818, 45] on span "Owner" at bounding box center [821, 41] width 17 height 9
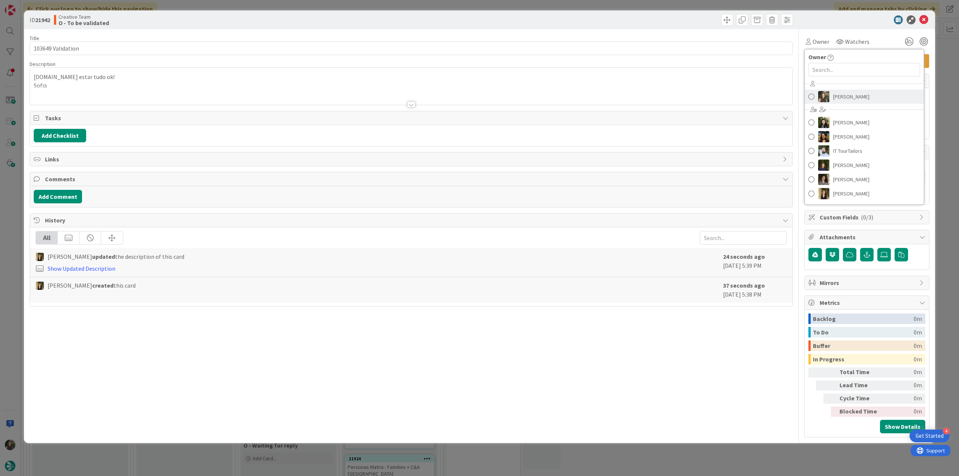
click at [848, 97] on span "[PERSON_NAME]" at bounding box center [851, 96] width 36 height 11
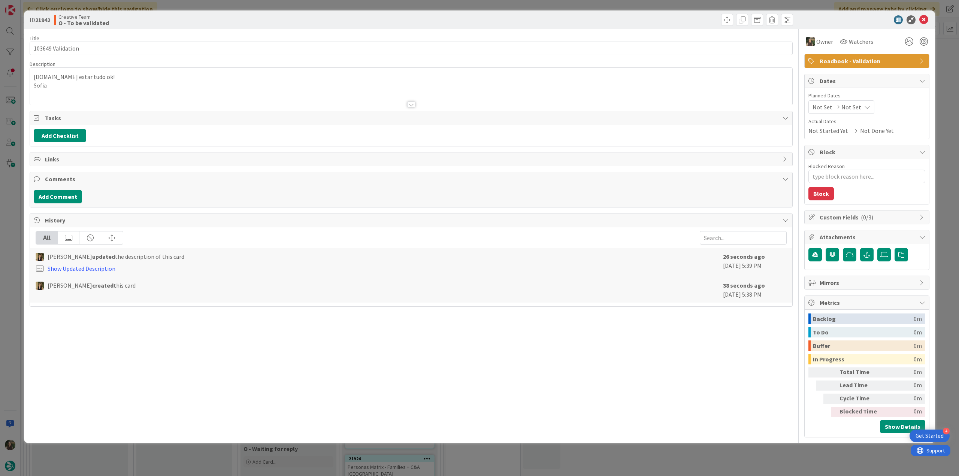
click at [944, 89] on div "ID 21942 Creative Team O - To be validated Title 17 / 128 103649 Validation Des…" at bounding box center [479, 238] width 959 height 476
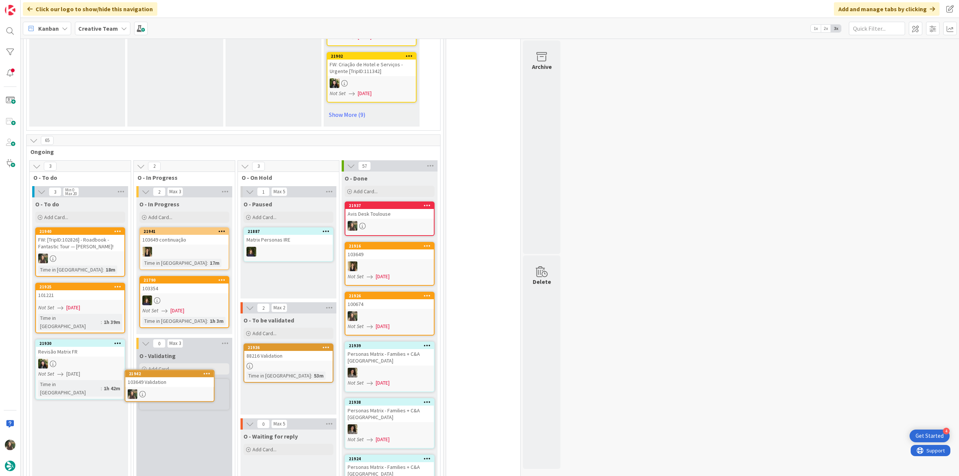
scroll to position [601, 0]
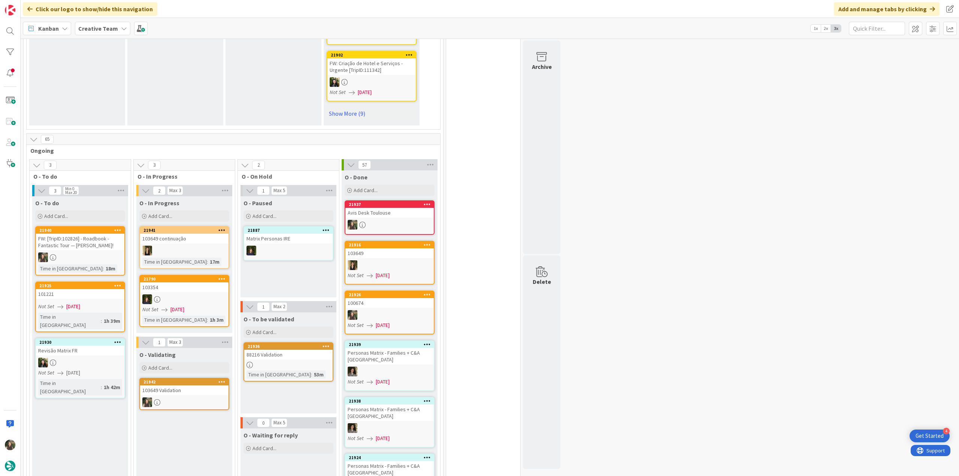
click at [173, 387] on div "103649 Validation" at bounding box center [184, 391] width 88 height 10
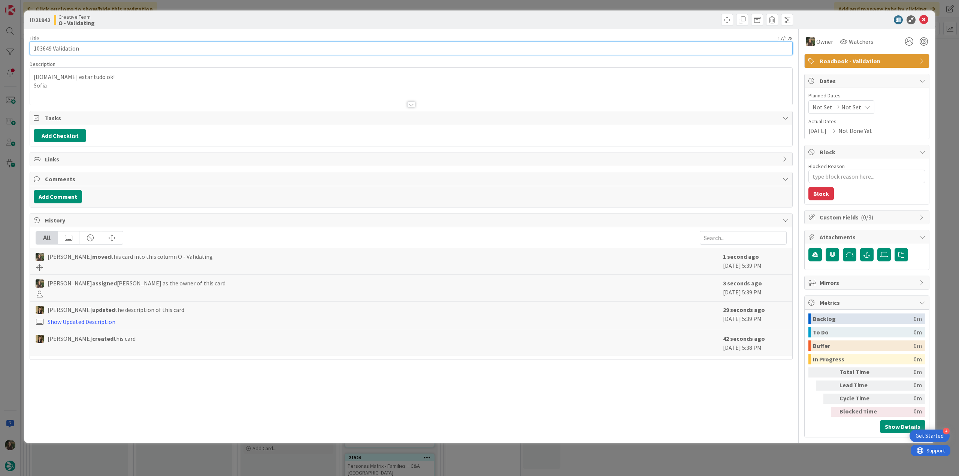
click at [46, 51] on input "103649 Validation" at bounding box center [411, 48] width 763 height 13
click at [10, 237] on div "ID 21942 Creative Team O - Validating Title 17 / 128 103649 Validation Descript…" at bounding box center [479, 238] width 959 height 476
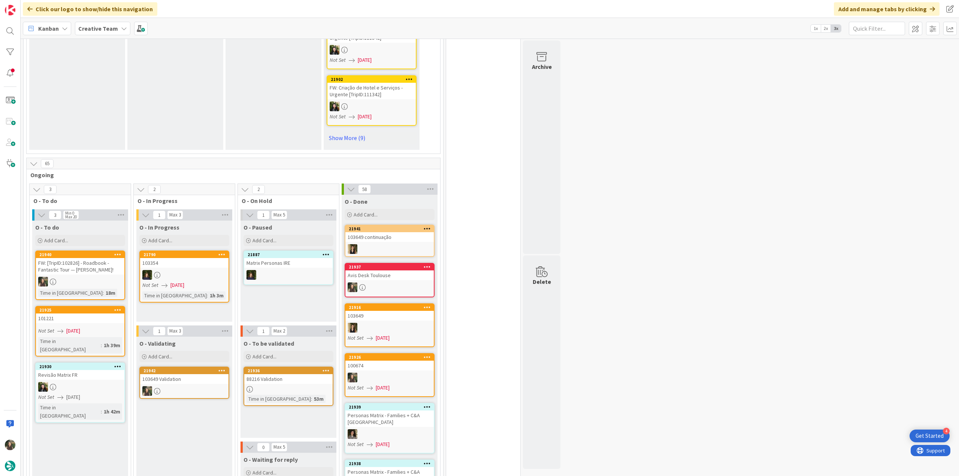
scroll to position [638, 0]
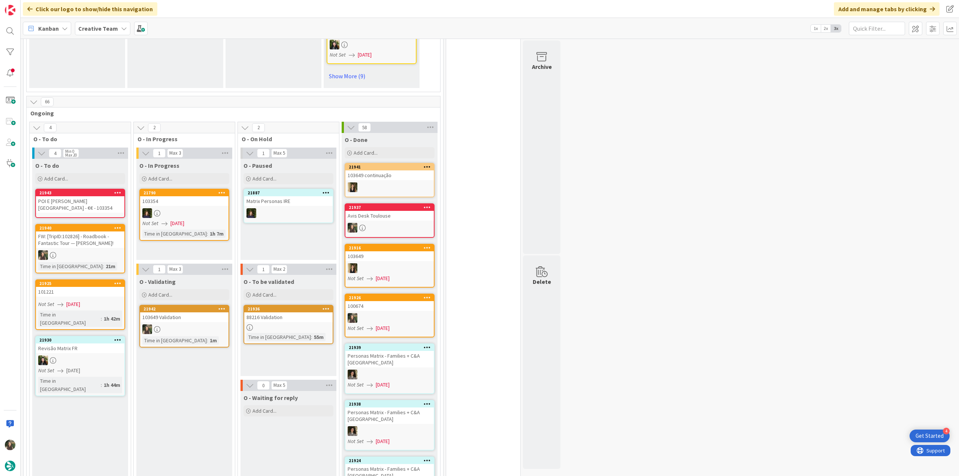
click at [367, 317] on link "21926 100674 Not Set 08/28/2025" at bounding box center [390, 316] width 90 height 44
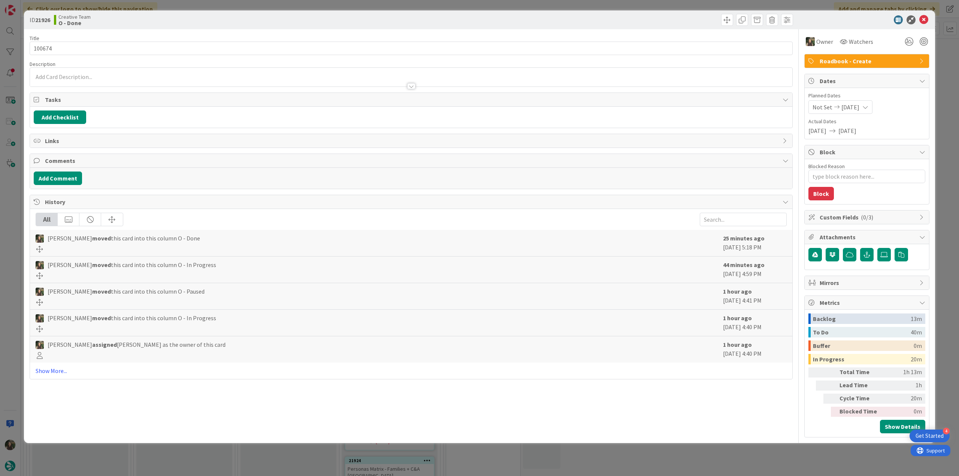
click at [15, 245] on div "ID 21926 Creative Team O - Done Title 6 / 128 100674 Description Owner Watchers…" at bounding box center [479, 238] width 959 height 476
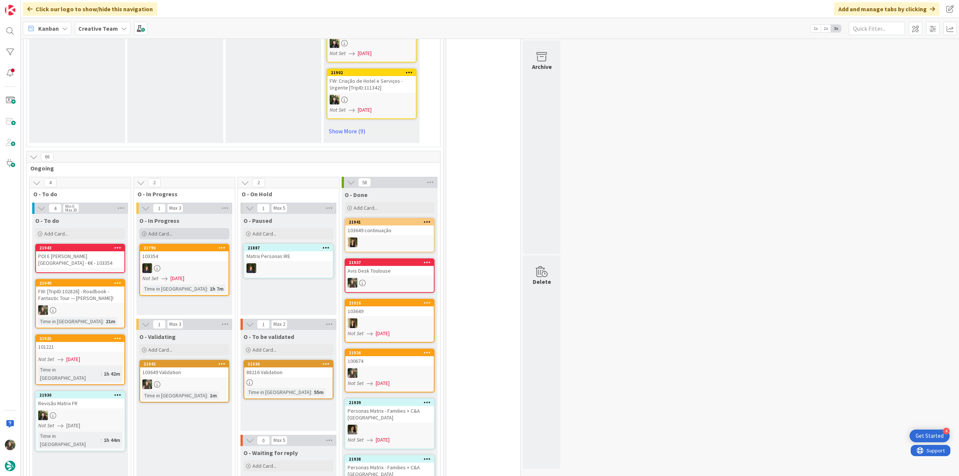
scroll to position [676, 0]
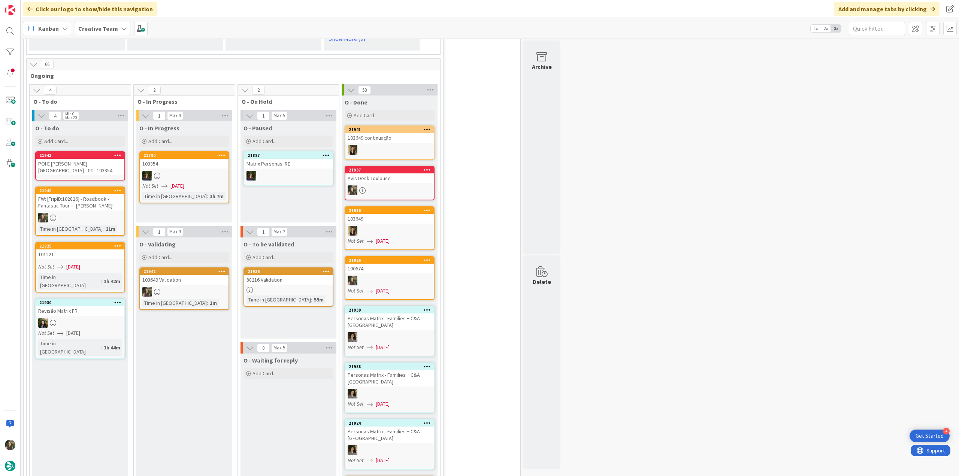
click at [79, 161] on div "POI E [PERSON_NAME][GEOGRAPHIC_DATA] - €€ - 103354" at bounding box center [80, 167] width 88 height 16
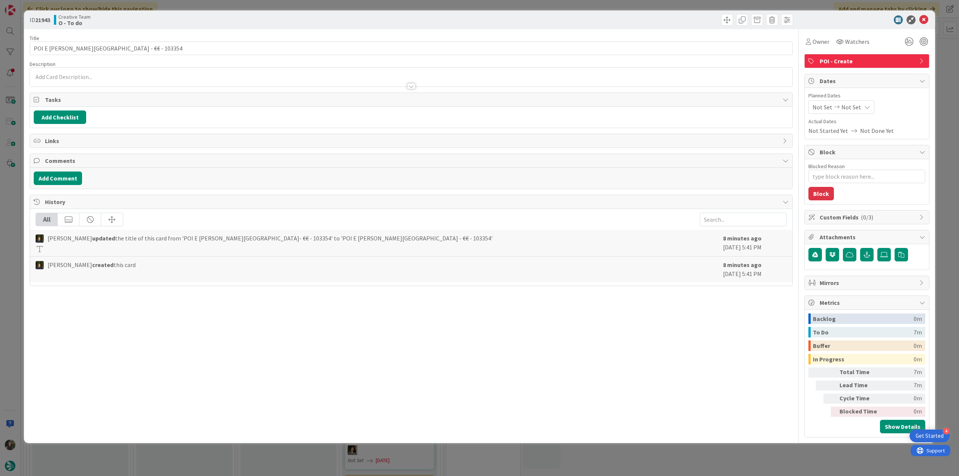
click at [11, 184] on div "ID 21943 Creative Team O - To do Title 38 / 128 POI E em Bordeaux CENTRE - €€ -…" at bounding box center [479, 238] width 959 height 476
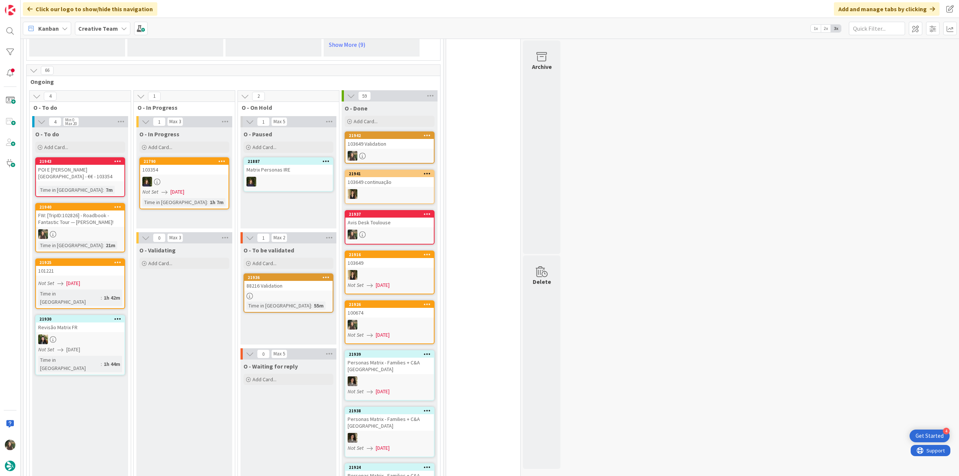
scroll to position [666, 0]
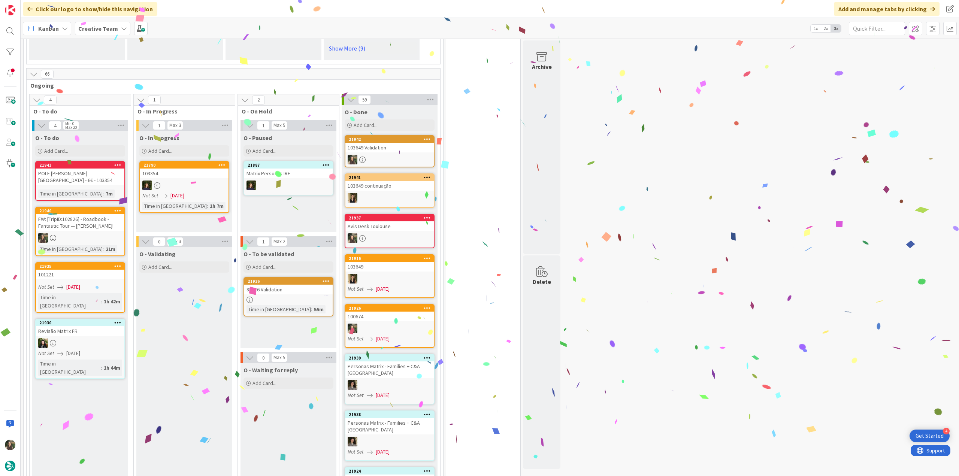
click at [409, 155] on div at bounding box center [389, 160] width 88 height 10
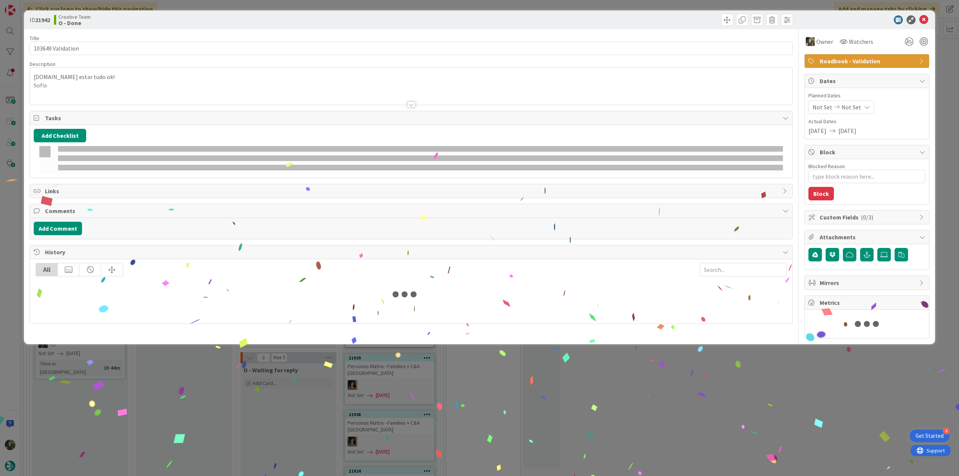
type textarea "x"
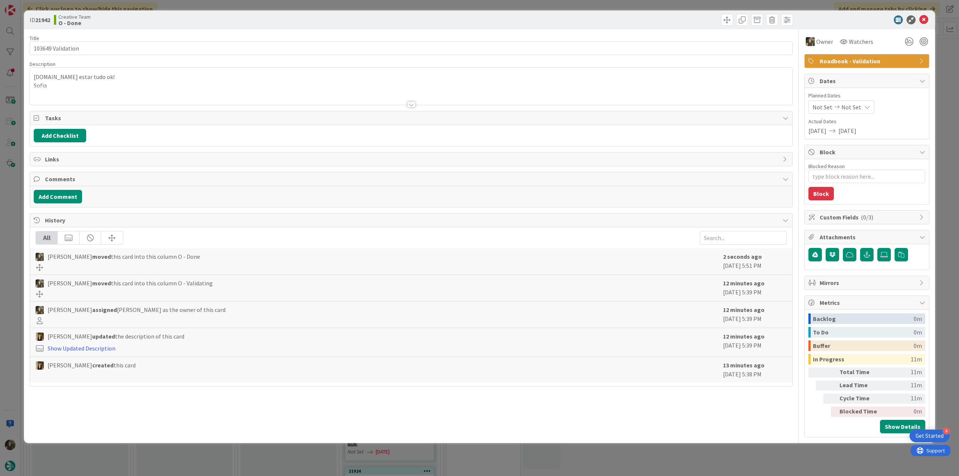
click at [630, 455] on div "ID 21942 Creative Team O - Done Title 17 / 128 103649 Validation Description Pa…" at bounding box center [479, 238] width 959 height 476
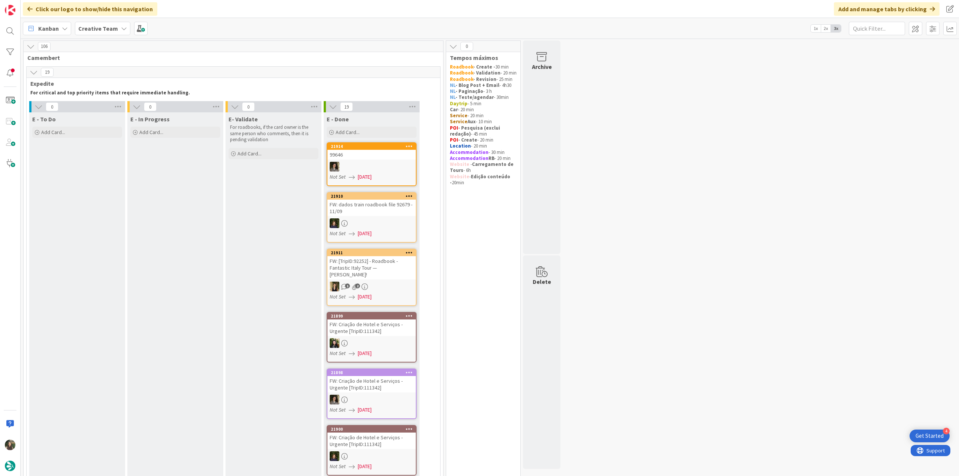
scroll to position [666, 0]
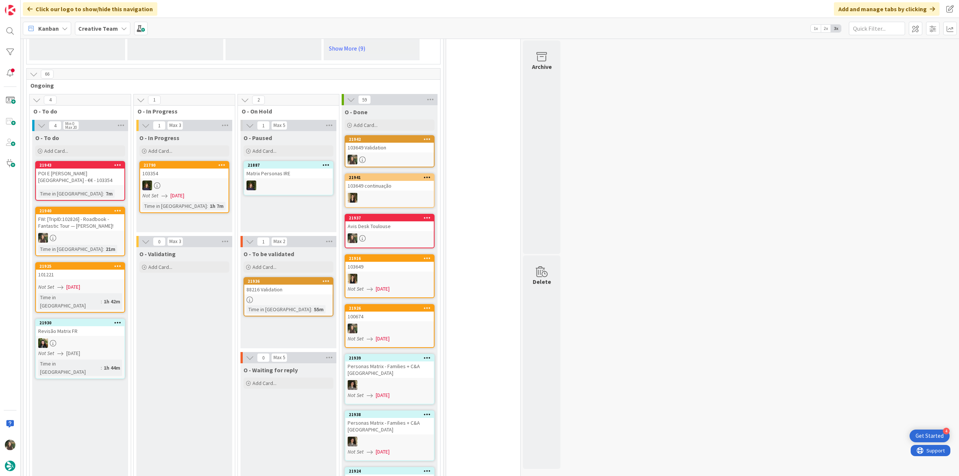
click at [93, 172] on div "POI E [PERSON_NAME][GEOGRAPHIC_DATA] - €€ - 103354" at bounding box center [80, 177] width 88 height 16
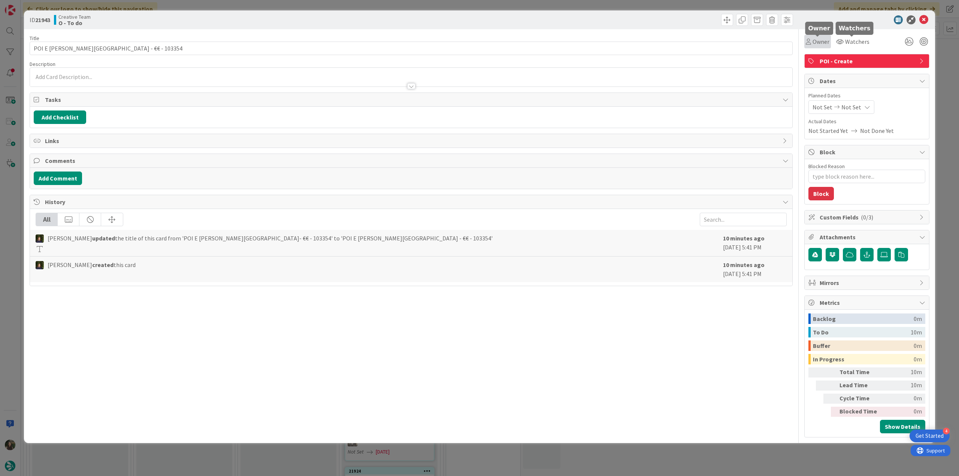
drag, startPoint x: 824, startPoint y: 43, endPoint x: 826, endPoint y: 48, distance: 5.5
click at [824, 43] on span "Owner" at bounding box center [821, 41] width 17 height 9
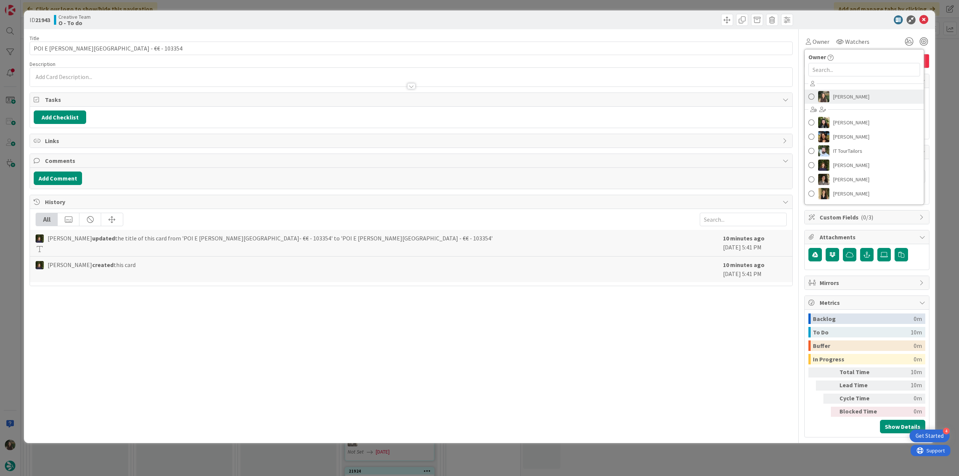
click at [843, 93] on span "[PERSON_NAME]" at bounding box center [851, 96] width 36 height 11
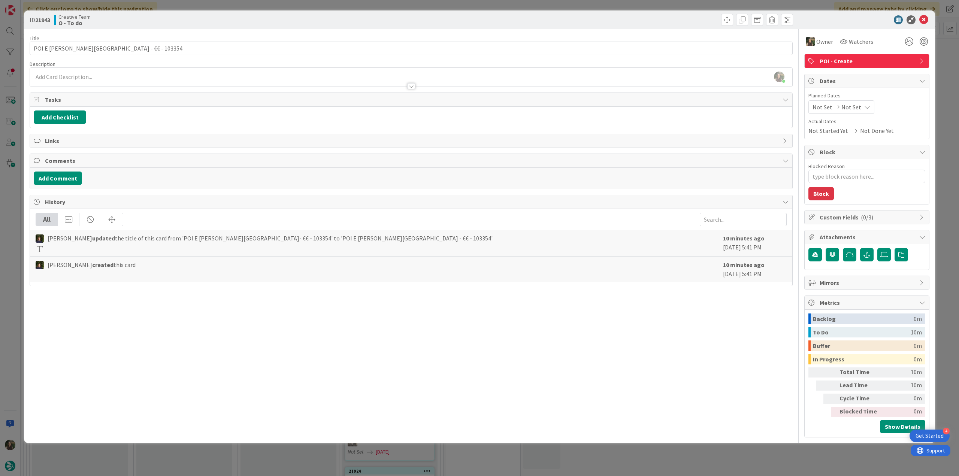
click at [943, 63] on div "ID 21943 Creative Team O - To do Title 38 / 128 POI E [PERSON_NAME][GEOGRAPHIC_…" at bounding box center [479, 238] width 959 height 476
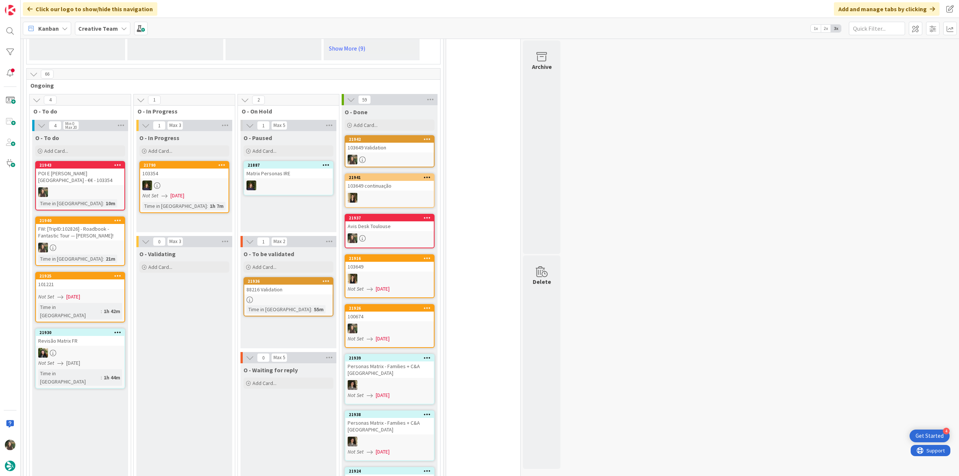
click at [64, 176] on div "POI E [PERSON_NAME][GEOGRAPHIC_DATA] - €€ - 103354" at bounding box center [80, 177] width 88 height 16
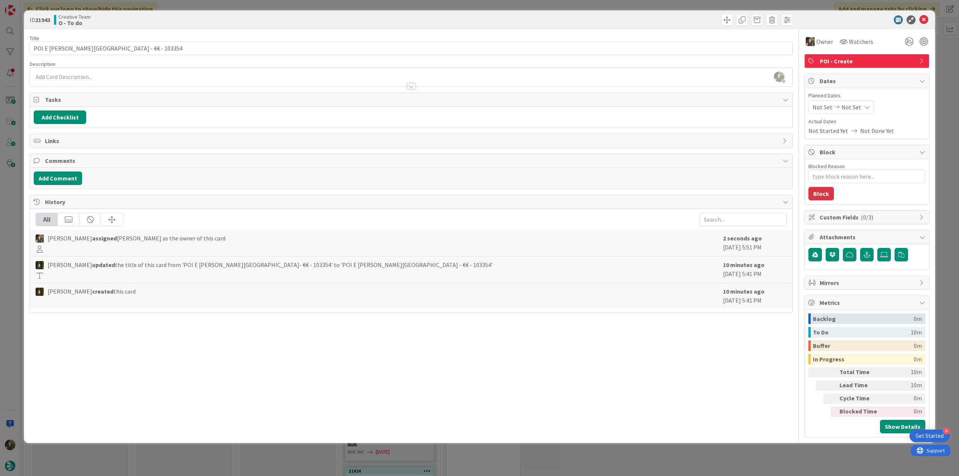
click at [17, 238] on div "ID 21943 Creative Team O - To do Title 38 / 128 POI E [PERSON_NAME][GEOGRAPHIC_…" at bounding box center [479, 238] width 959 height 476
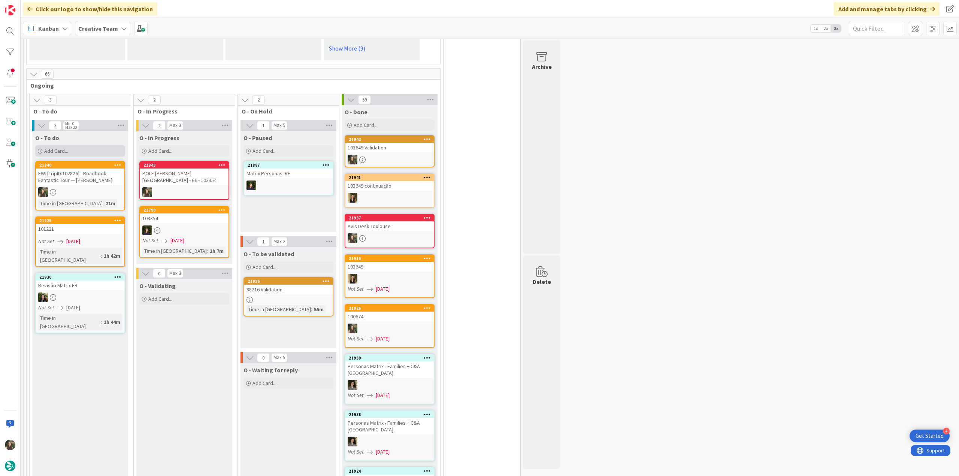
click at [106, 145] on div "Add Card..." at bounding box center [80, 150] width 90 height 11
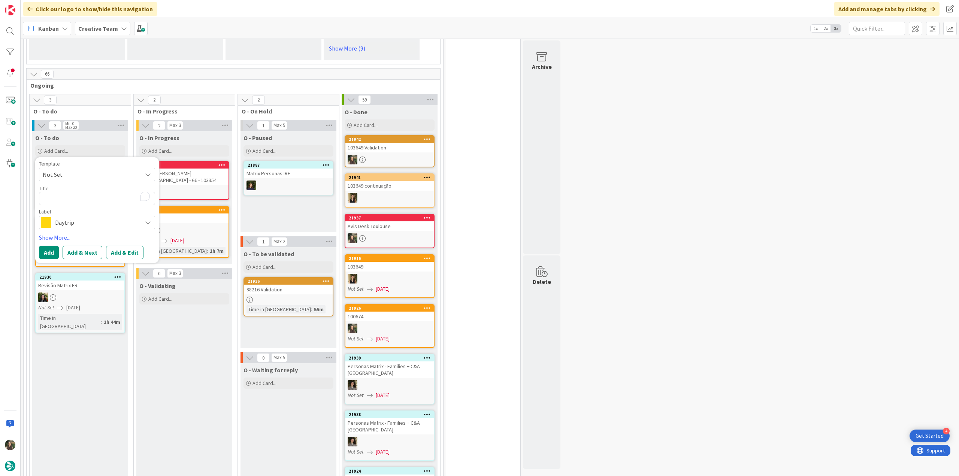
type textarea "x"
type textarea "€"
type textarea "x"
type textarea "€€"
type textarea "x"
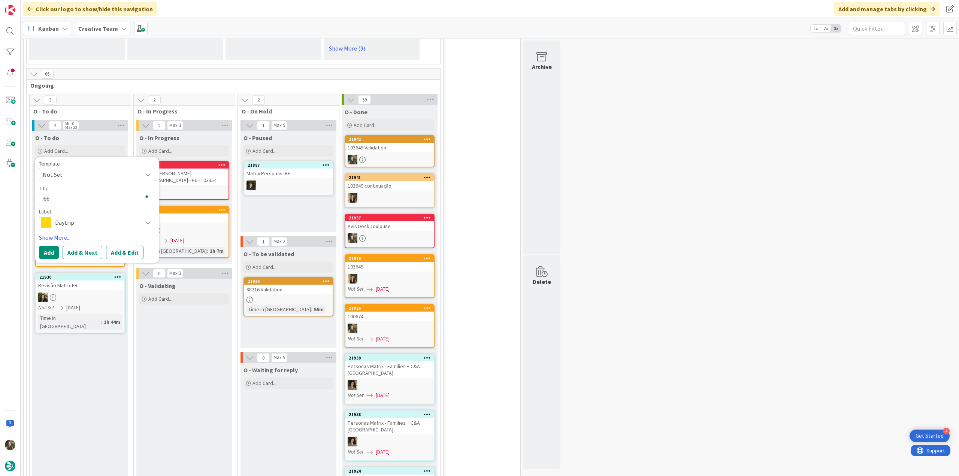
type textarea "€€"
type textarea "x"
type textarea "€€ -"
type textarea "x"
type textarea "€€ - Palatino"
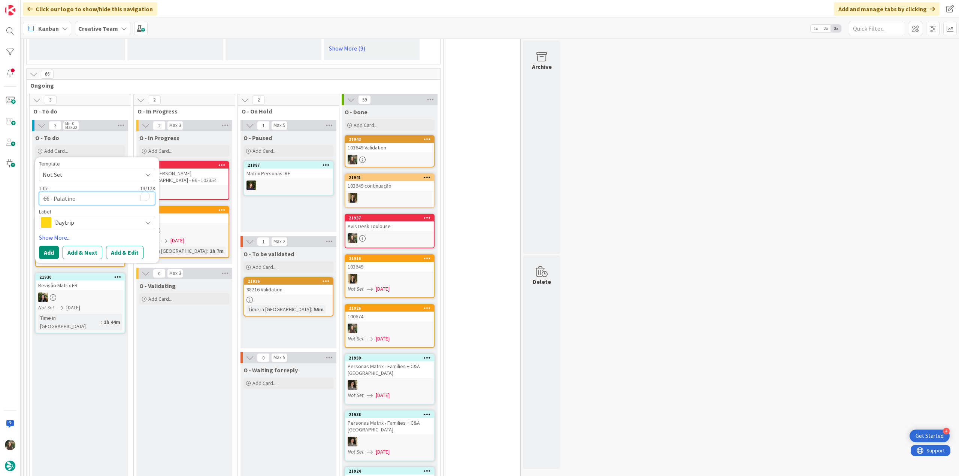
type textarea "x"
type textarea "€€ - Palatino"
type textarea "x"
type textarea "€€ - Palatino -"
type textarea "x"
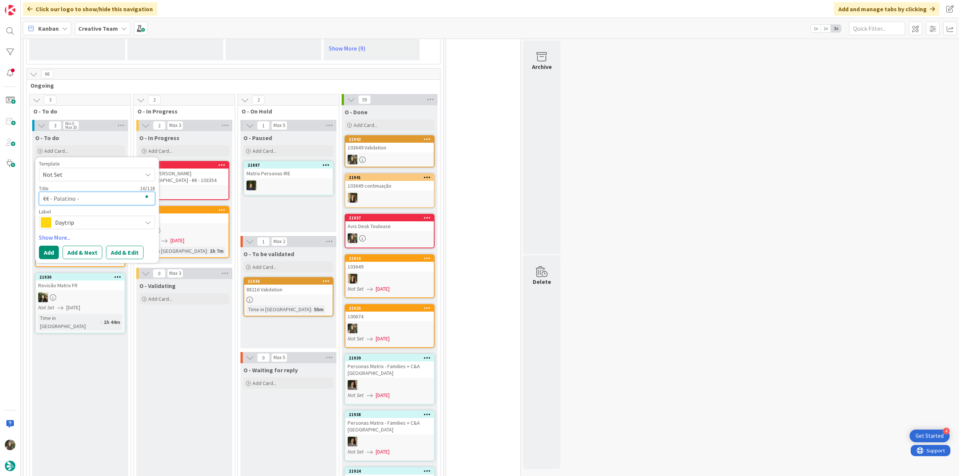
type textarea "€€ - Palatino - O"
type textarea "x"
type textarea "€€ - Palatino - Op"
type textarea "x"
type textarea "€€ - Palatino - Ope"
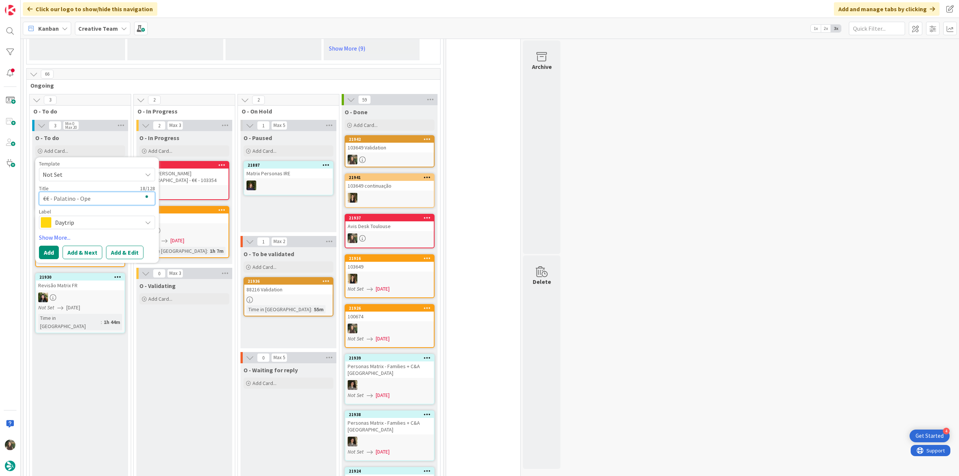
type textarea "x"
type textarea "€€ - Palatino - Open"
type textarea "x"
type textarea "€€ - Palatino - Open"
type textarea "x"
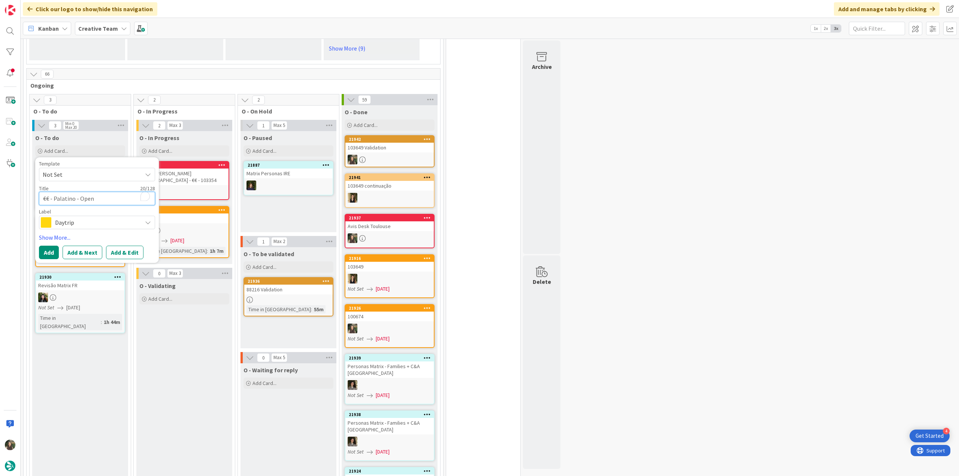
type textarea "€€ - Palatino - Open e"
type textarea "x"
type textarea "€€ - Palatino - Open ev"
type textarea "x"
type textarea "€€ - Palatino - Open eve"
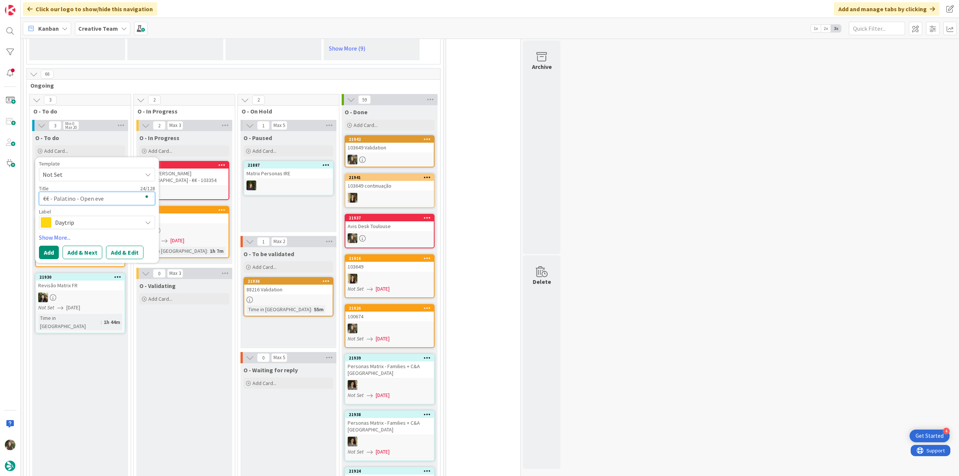
type textarea "x"
type textarea "€€ - Palatino - Open every"
type textarea "x"
type textarea "€€ - Palatino - Open every"
type textarea "x"
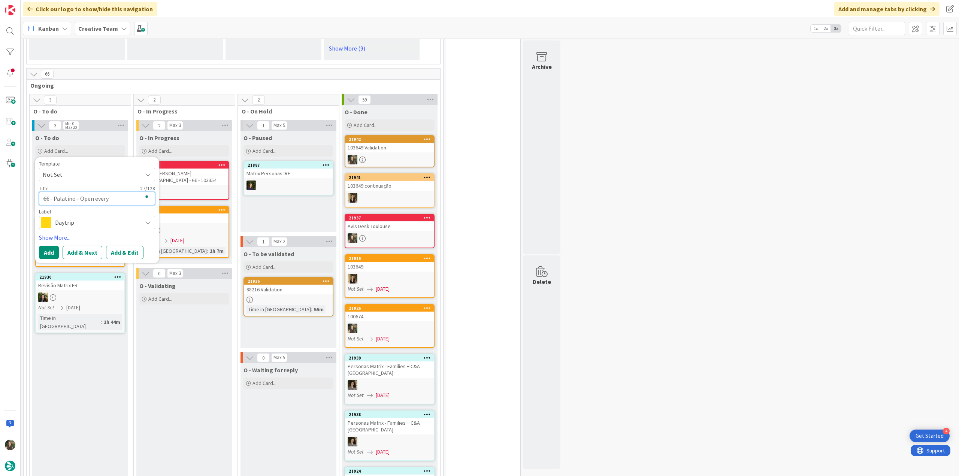
type textarea "€€ - Palatino - Open every d"
type textarea "x"
type textarea "€€ - Palatino - Open every day"
type textarea "x"
type textarea "€€ - Palatino - Open every day"
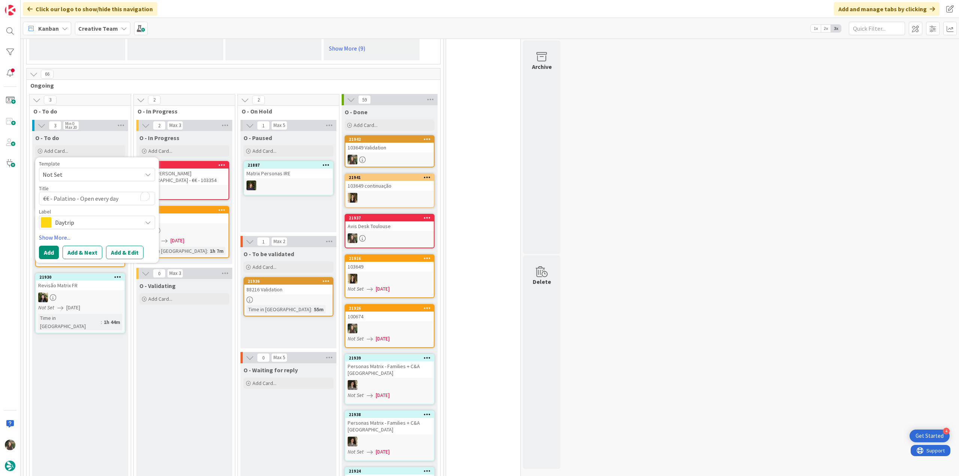
click at [124, 217] on span "Daytrip" at bounding box center [96, 222] width 83 height 10
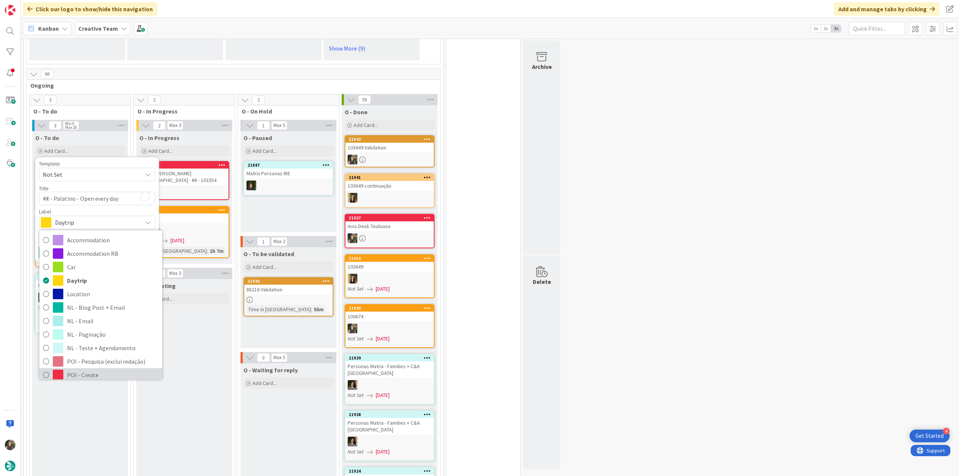
click at [97, 369] on span "POI - Create" at bounding box center [112, 374] width 91 height 11
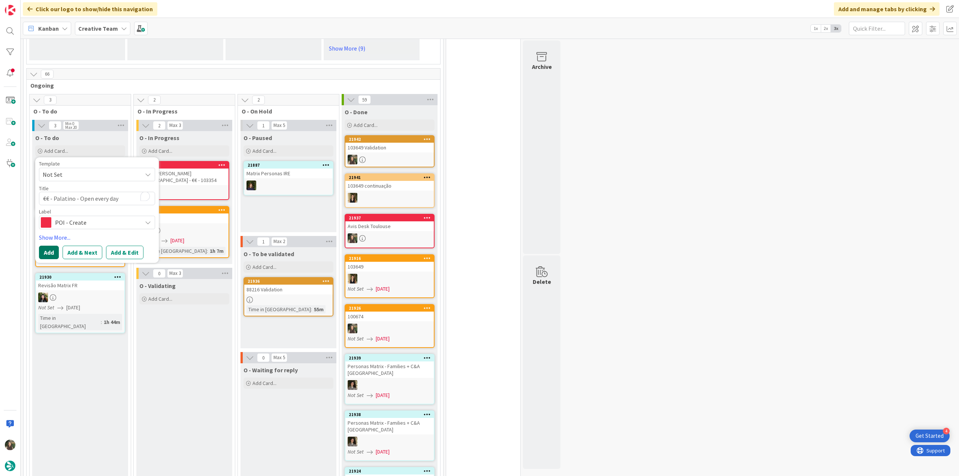
click at [55, 246] on button "Add" at bounding box center [49, 252] width 20 height 13
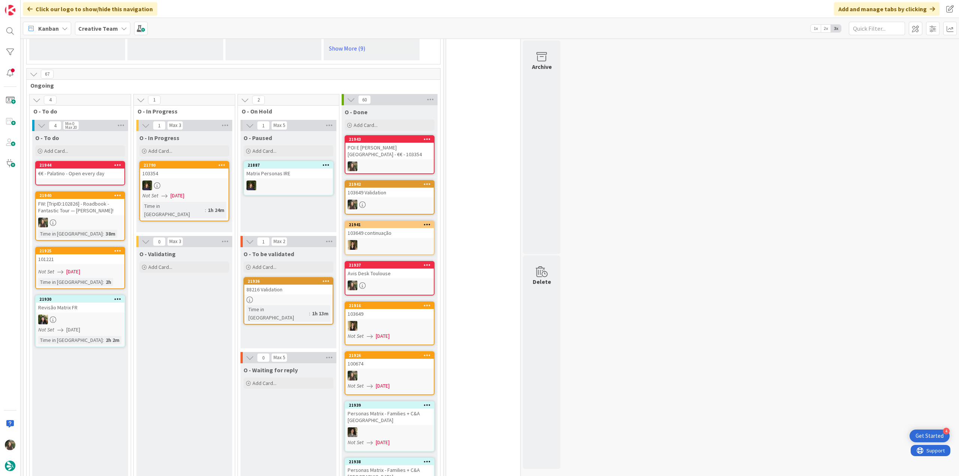
click at [107, 169] on div "€€ - Palatino - Open every day" at bounding box center [80, 174] width 88 height 10
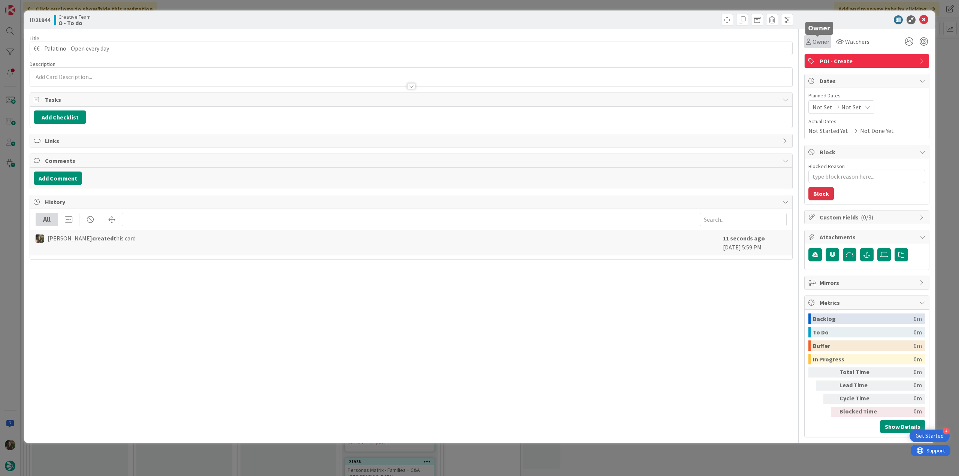
click at [819, 48] on div "Owner" at bounding box center [817, 41] width 27 height 13
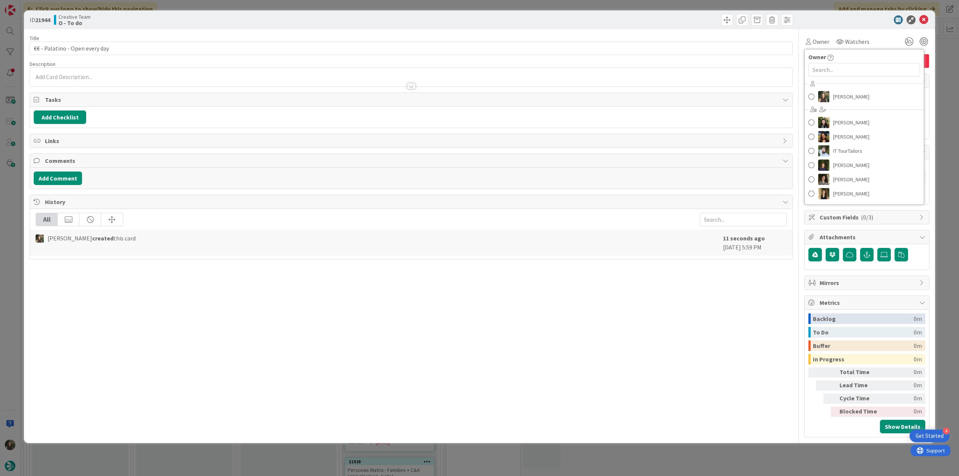
click at [844, 88] on div "[PERSON_NAME] [PERSON_NAME] [PERSON_NAME] IT TourTailors [PERSON_NAME] [PERSON_…" at bounding box center [864, 140] width 119 height 124
click at [849, 96] on span "[PERSON_NAME]" at bounding box center [851, 96] width 36 height 11
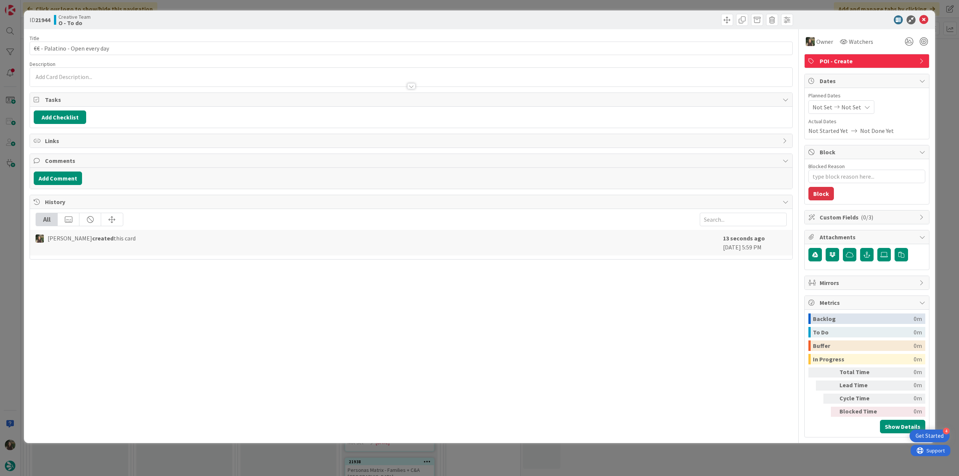
click at [946, 62] on div "ID 21944 Creative Team O - To do Title 30 / 128 €€ - Palatino - Open every day …" at bounding box center [479, 238] width 959 height 476
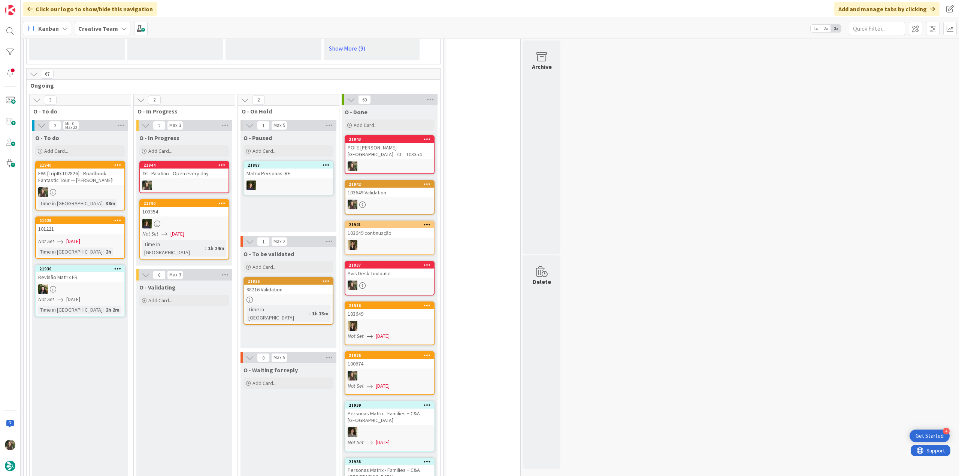
click at [201, 169] on div "€€ - Palatino - Open every day" at bounding box center [184, 174] width 88 height 10
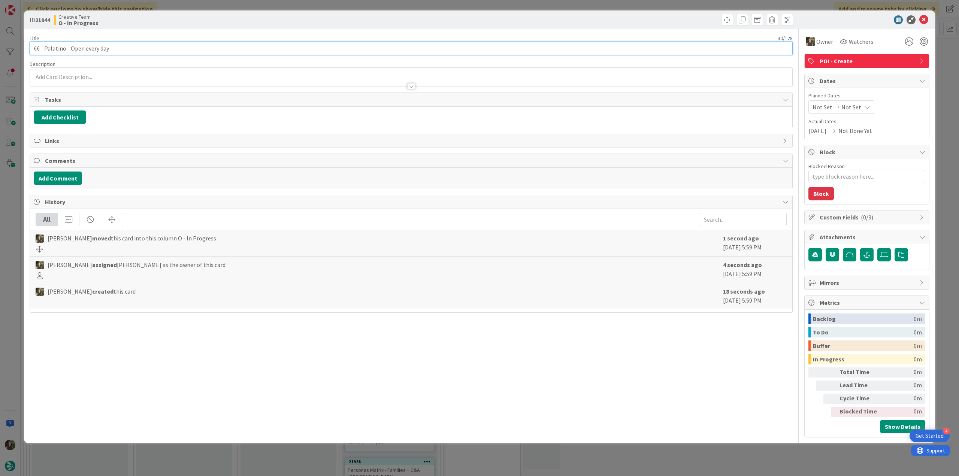
drag, startPoint x: 115, startPoint y: 47, endPoint x: 27, endPoint y: 47, distance: 88.0
click at [27, 47] on div "ID 21944 Creative Team O - In Progress Title 30 / 128 €€ - Palatino - Open ever…" at bounding box center [479, 226] width 911 height 433
click at [17, 218] on div "ID 21944 Creative Team O - In Progress Title 30 / 128 €€ - Palatino - Open ever…" at bounding box center [479, 238] width 959 height 476
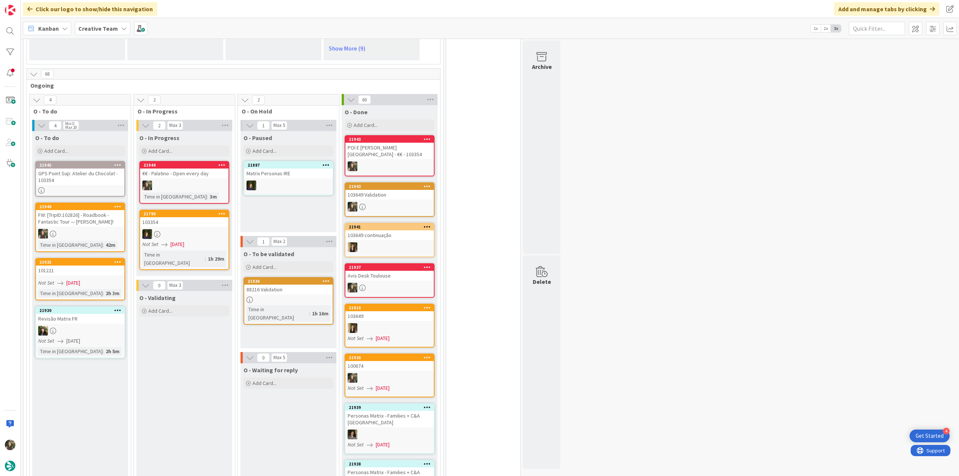
click at [211, 181] on div at bounding box center [184, 186] width 88 height 10
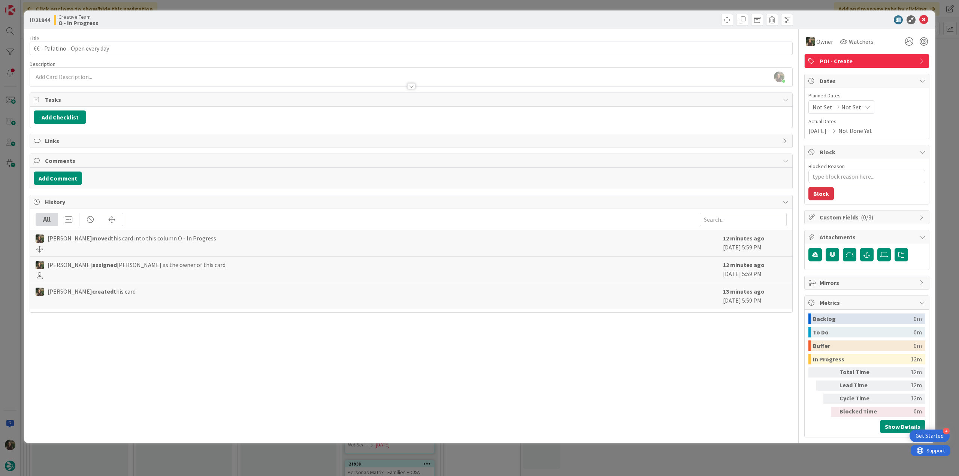
click at [13, 195] on div "ID 21944 Creative Team O - In Progress Title 30 / 128 €€ - Palatino - Open ever…" at bounding box center [479, 238] width 959 height 476
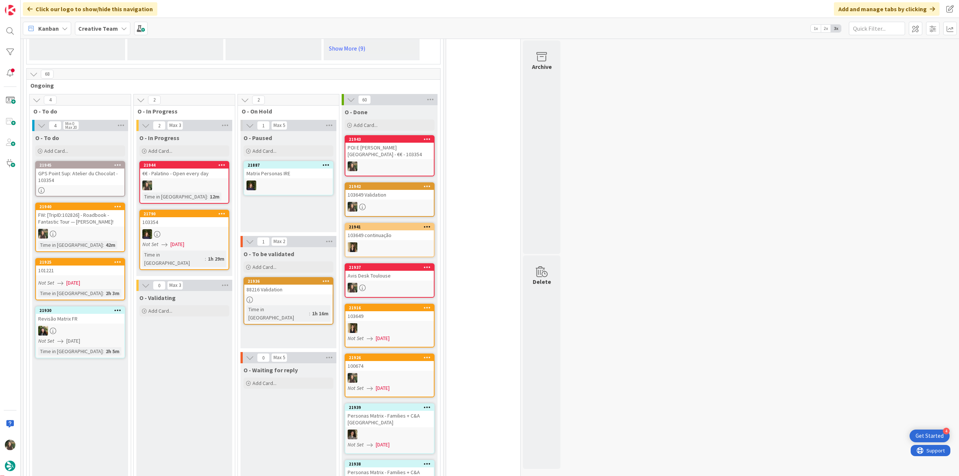
click at [185, 172] on link "21944 €€ - Palatino - Open every day Time in [GEOGRAPHIC_DATA] : 12m" at bounding box center [184, 182] width 90 height 43
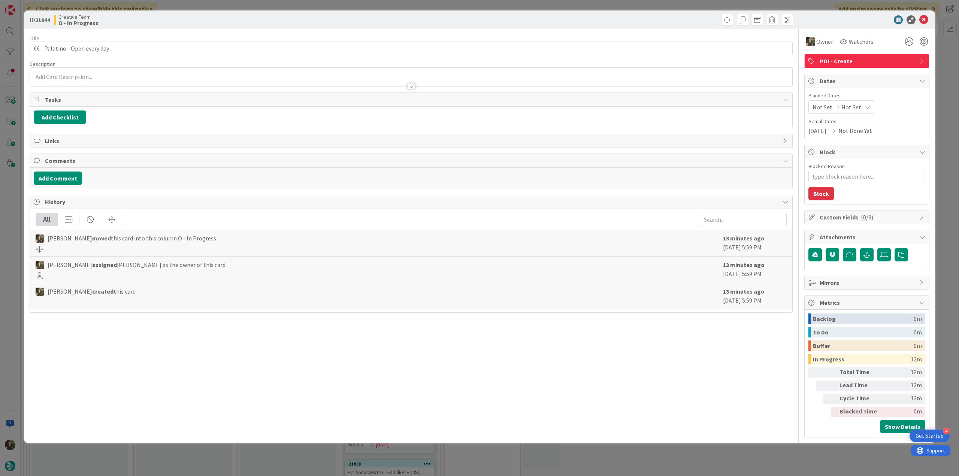
click at [787, 451] on div "ID 21944 Creative Team O - In Progress Title 30 / 128 €€ - Palatino - Open ever…" at bounding box center [479, 238] width 959 height 476
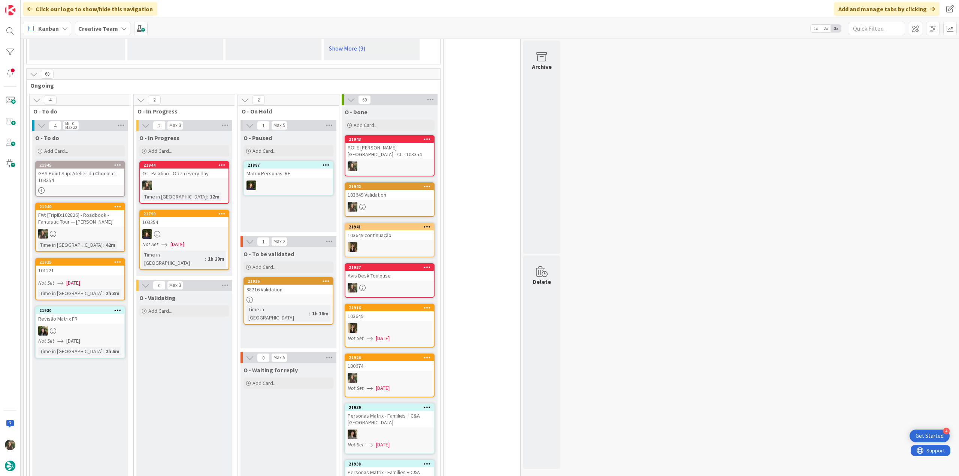
click at [194, 193] on div "Time in [GEOGRAPHIC_DATA] : 12m" at bounding box center [184, 197] width 84 height 8
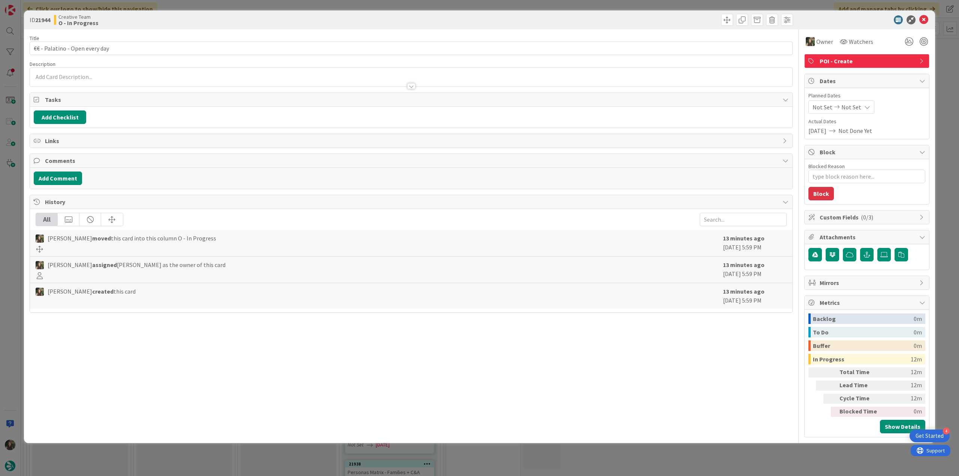
click at [790, 462] on div "ID 21944 Creative Team O - In Progress Title 30 / 128 €€ - Palatino - Open ever…" at bounding box center [479, 238] width 959 height 476
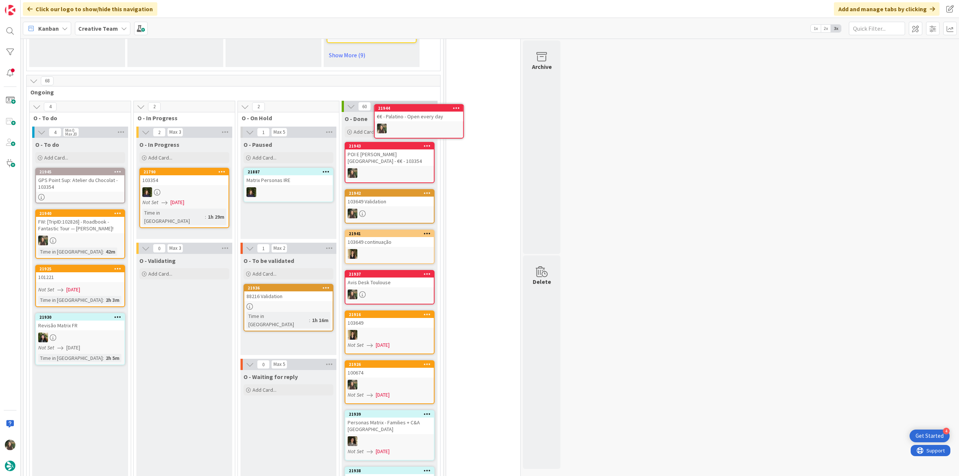
scroll to position [658, 0]
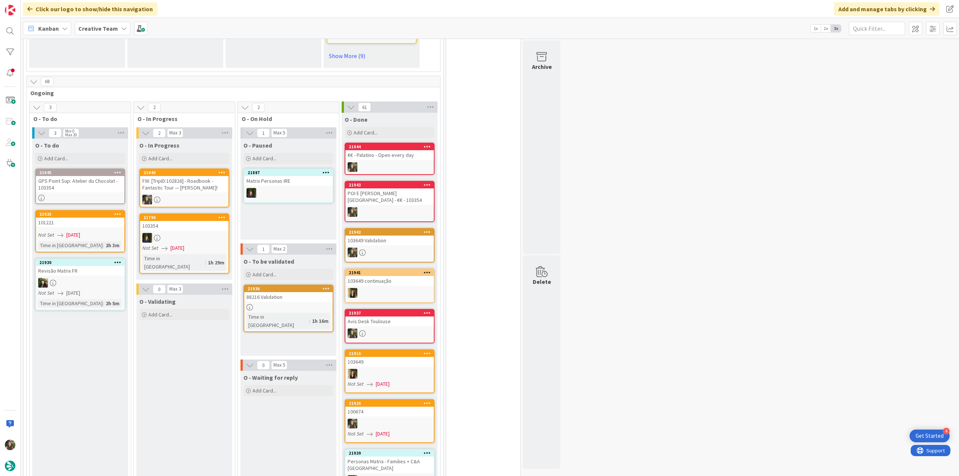
click at [188, 181] on div "FW: [TripID:102826] - Roadbook - Fantastic Tour — [PERSON_NAME]!" at bounding box center [184, 184] width 88 height 16
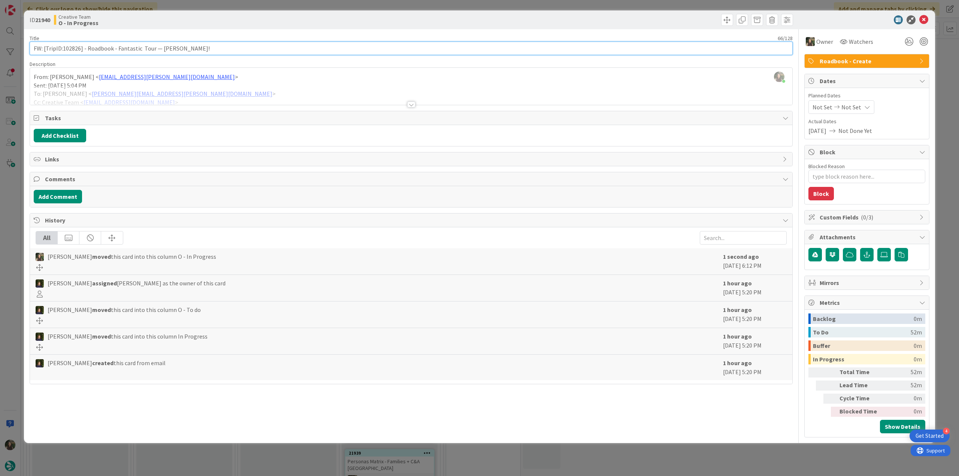
click at [73, 48] on input "FW: [TripID:102826] - Roadbook - Fantastic Tour — [PERSON_NAME]!" at bounding box center [411, 48] width 763 height 13
click at [28, 215] on div "ID 21940 Creative Team O - In Progress Title 66 / 128 FW: [TripID:102826] - Roa…" at bounding box center [479, 226] width 911 height 433
click at [208, 86] on div at bounding box center [411, 95] width 762 height 19
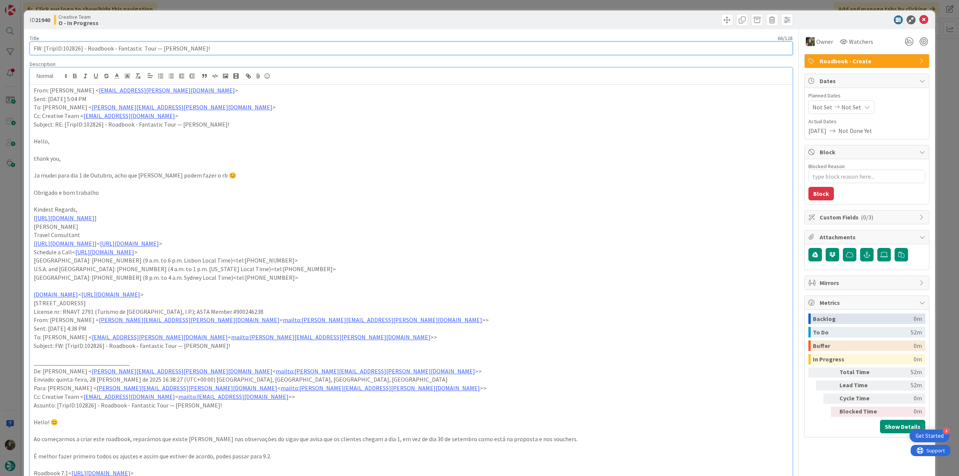
click at [70, 46] on input "FW: [TripID:102826] - Roadbook - Fantastic Tour — [PERSON_NAME]!" at bounding box center [411, 48] width 763 height 13
click at [17, 266] on div "ID 21940 Creative Team O - In Progress Title 66 / 128 FW: [TripID:102826] - Roa…" at bounding box center [479, 238] width 959 height 476
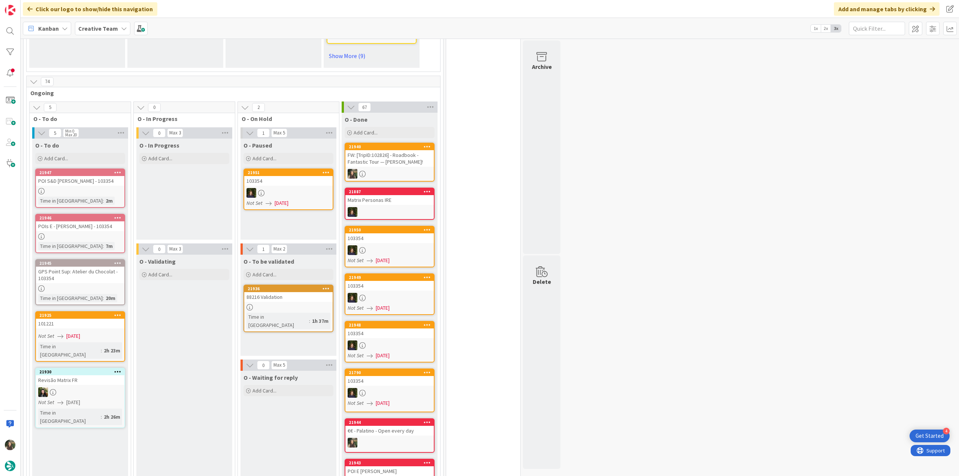
click at [396, 169] on div at bounding box center [389, 174] width 88 height 10
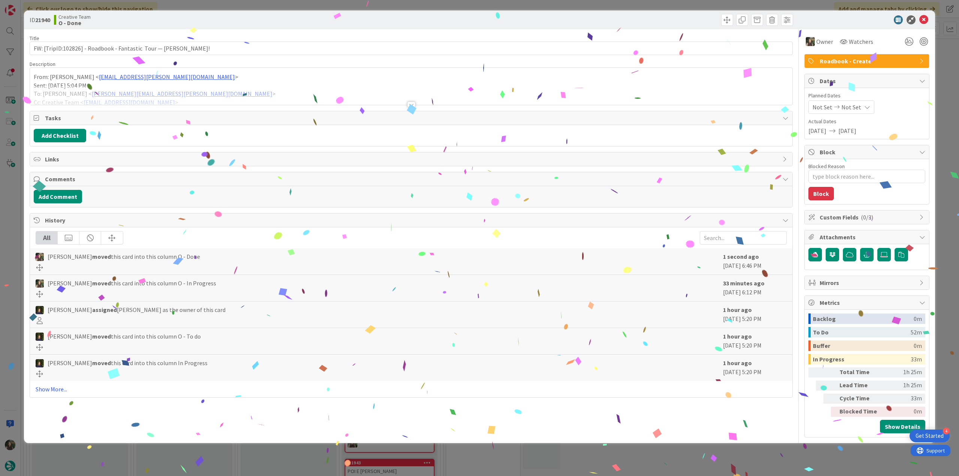
click at [739, 451] on div "ID 21940 Creative Team O - Done Title 66 / 128 FW: [TripID:102826] - Roadbook -…" at bounding box center [479, 238] width 959 height 476
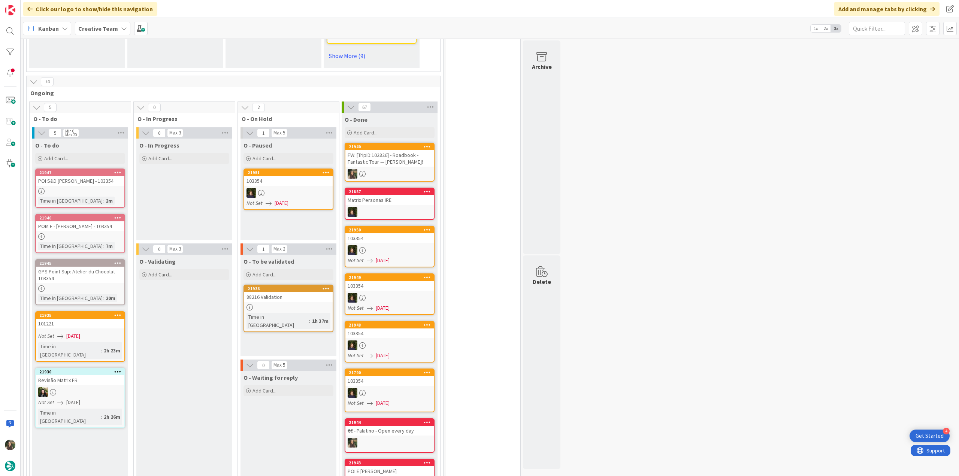
click at [95, 285] on div at bounding box center [80, 288] width 88 height 6
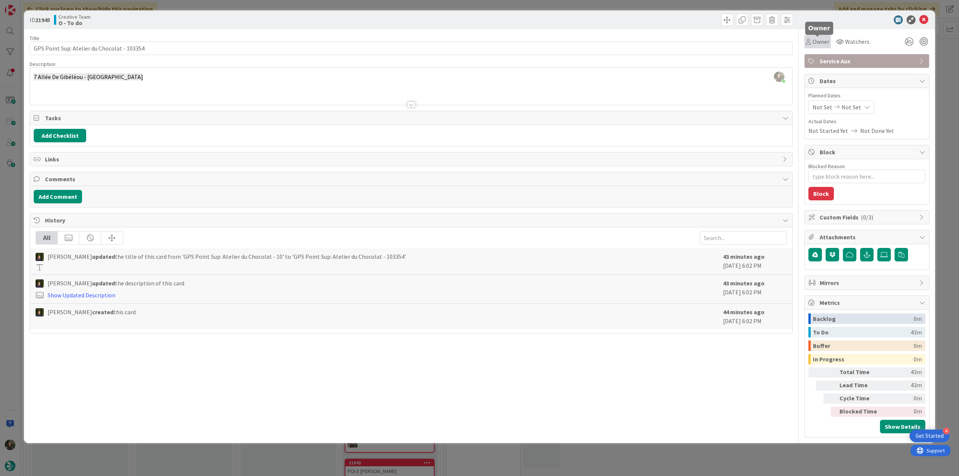
click at [817, 40] on span "Owner" at bounding box center [821, 41] width 17 height 9
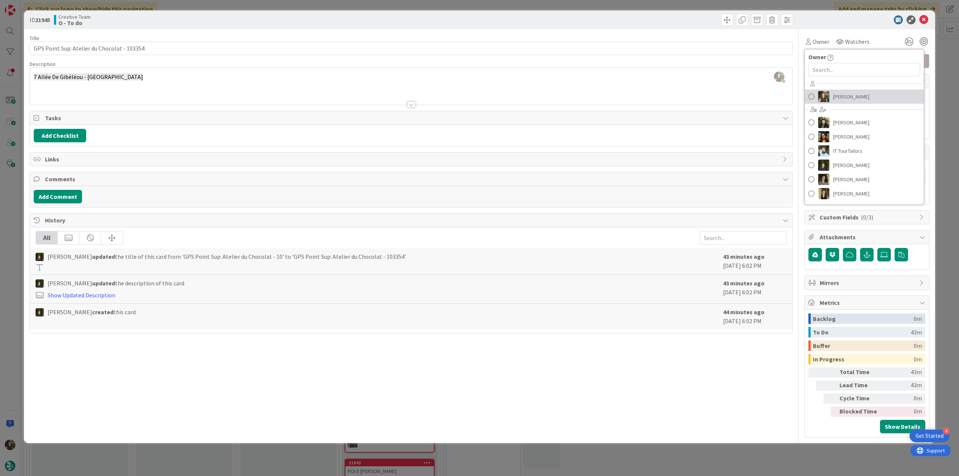
drag, startPoint x: 851, startPoint y: 93, endPoint x: 879, endPoint y: 94, distance: 28.1
click at [851, 93] on span "[PERSON_NAME]" at bounding box center [851, 96] width 36 height 11
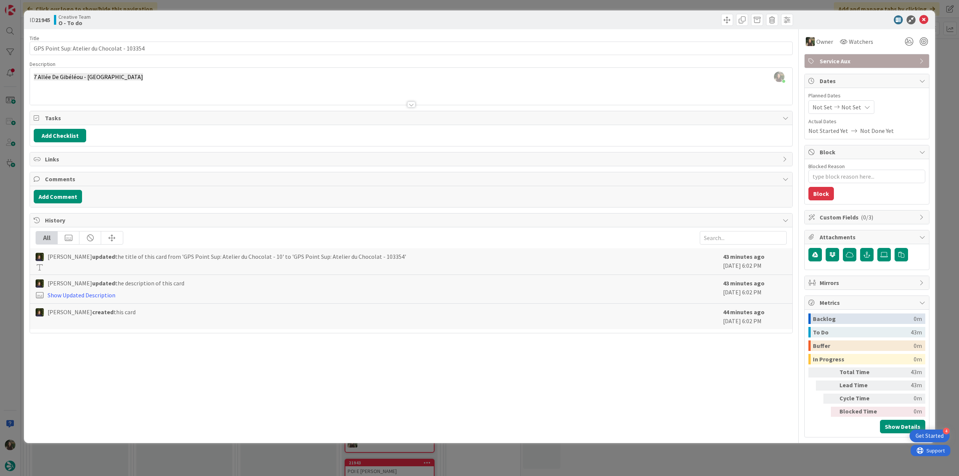
click at [948, 75] on div "ID 21945 Creative Team O - To do Title 43 / 128 GPS Point Sup: Atelier du Choco…" at bounding box center [479, 238] width 959 height 476
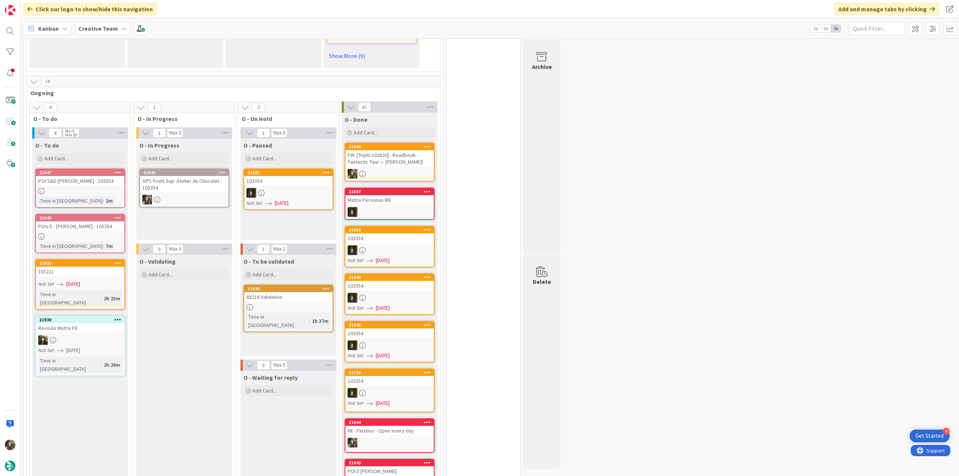
click at [185, 196] on div at bounding box center [184, 200] width 88 height 10
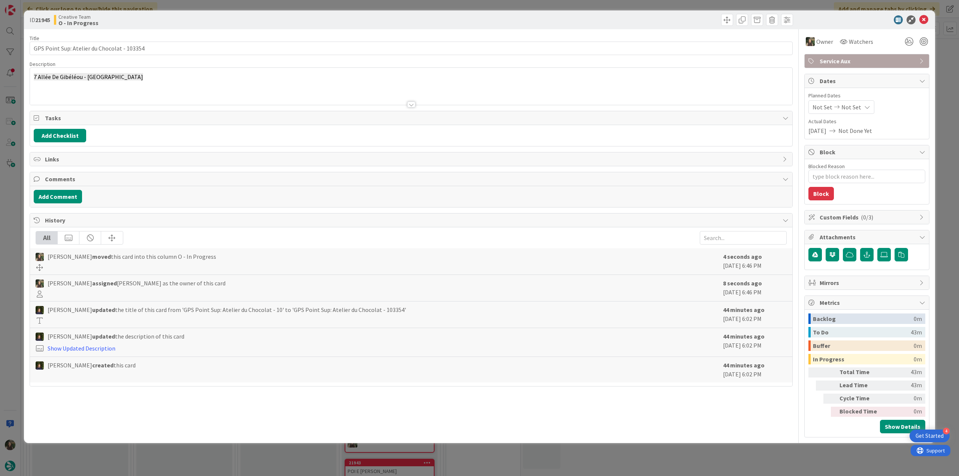
type textarea "x"
drag, startPoint x: 72, startPoint y: 47, endPoint x: 119, endPoint y: 46, distance: 47.2
click at [119, 46] on input "GPS Point Sup: Atelier du Chocolat - 103354" at bounding box center [411, 48] width 763 height 13
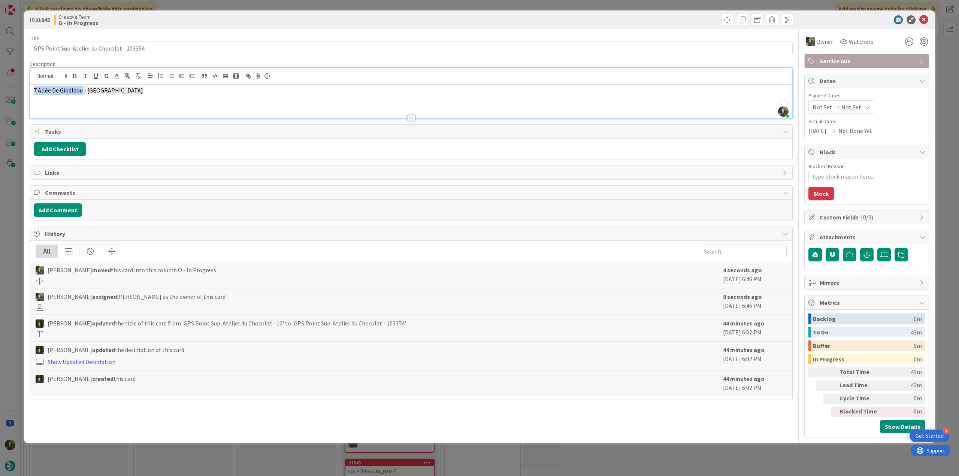
drag, startPoint x: 82, startPoint y: 77, endPoint x: 34, endPoint y: 92, distance: 49.6
click at [34, 92] on span "7 Allée De Gibéléou - [GEOGRAPHIC_DATA]" at bounding box center [88, 90] width 109 height 7
copy span "7 Allée De Gibéléou"
click at [100, 91] on span "7 Allée De Gibéléou - [GEOGRAPHIC_DATA]" at bounding box center [88, 90] width 109 height 7
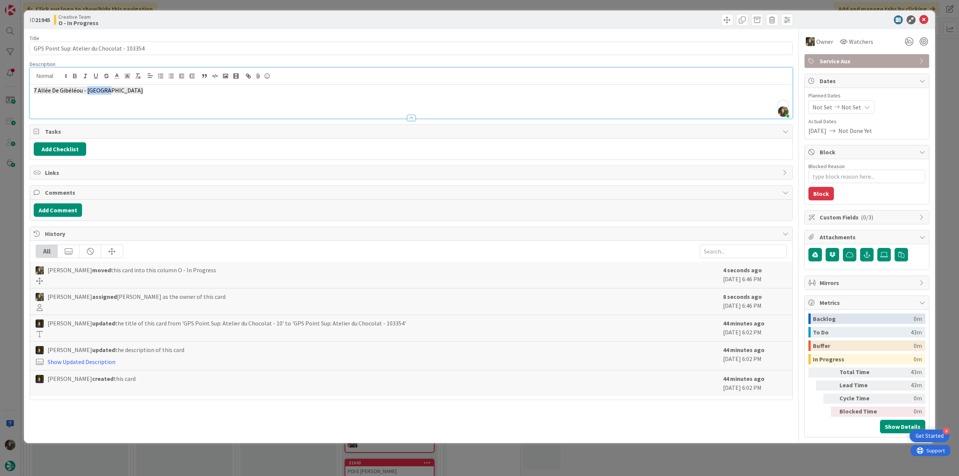
copy span "Bayonne"
click at [157, 94] on div "7 Allée De Gibéléou - [GEOGRAPHIC_DATA]" at bounding box center [411, 102] width 762 height 34
click at [101, 91] on span "7 Allée De Gibéléou - [GEOGRAPHIC_DATA]" at bounding box center [88, 90] width 109 height 7
click at [101, 92] on span "7 Allée De Gibéléou - [GEOGRAPHIC_DATA]" at bounding box center [88, 90] width 109 height 7
copy span "Bayonne"
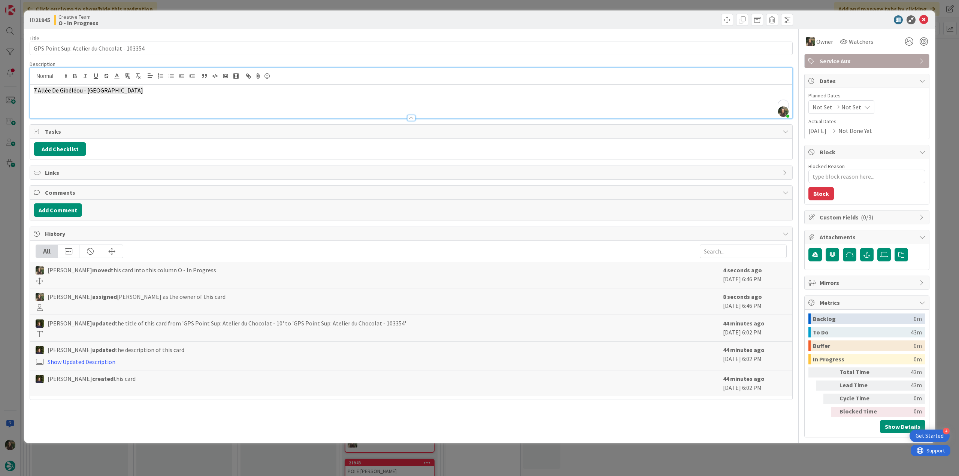
click at [15, 252] on div "ID 21945 Creative Team O - In Progress Title 43 / 128 GPS Point Sup: Atelier du…" at bounding box center [479, 238] width 959 height 476
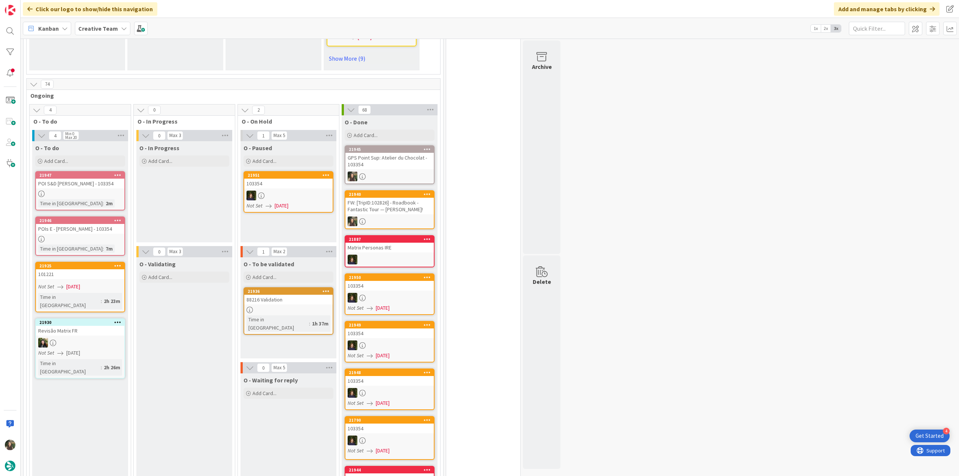
click at [399, 157] on div "GPS Point Sup: Atelier du Chocolat - 103354" at bounding box center [389, 161] width 88 height 16
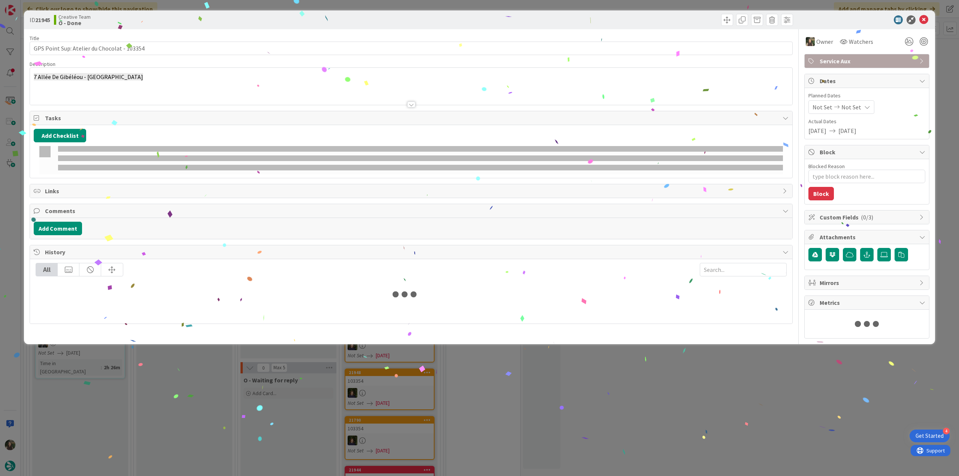
type textarea "x"
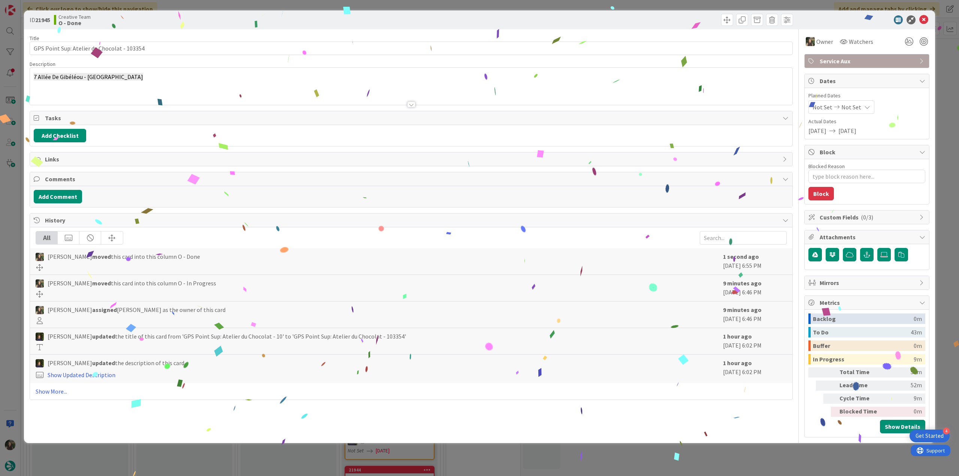
click at [734, 455] on div "ID 21945 Creative Team O - Done Title 43 / 128 GPS Point Sup: Atelier du Chocol…" at bounding box center [479, 238] width 959 height 476
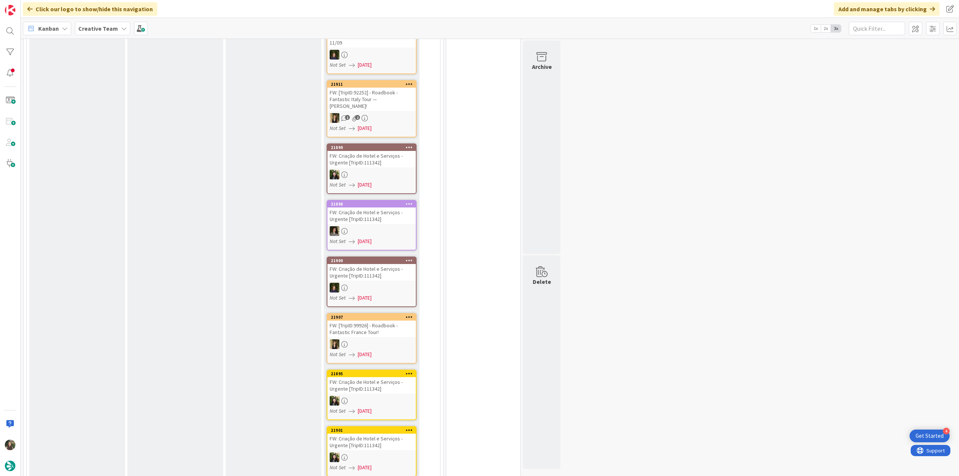
scroll to position [19, 0]
